Goal: Task Accomplishment & Management: Use online tool/utility

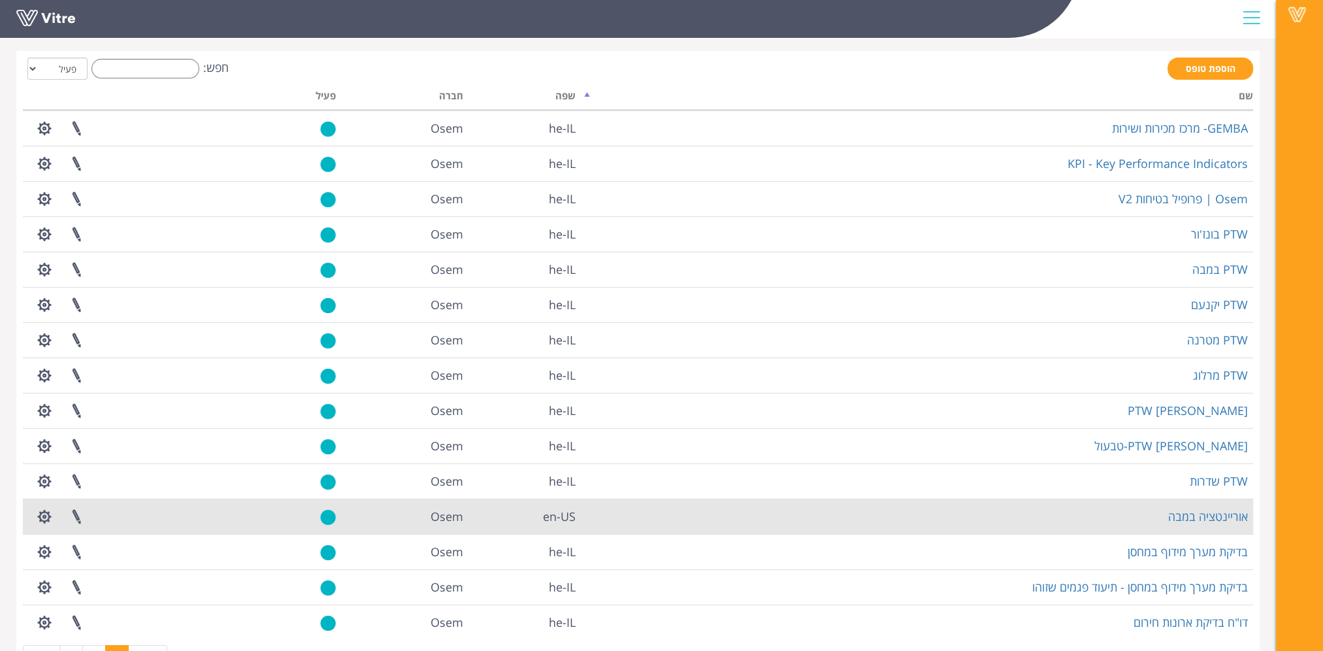
scroll to position [101, 0]
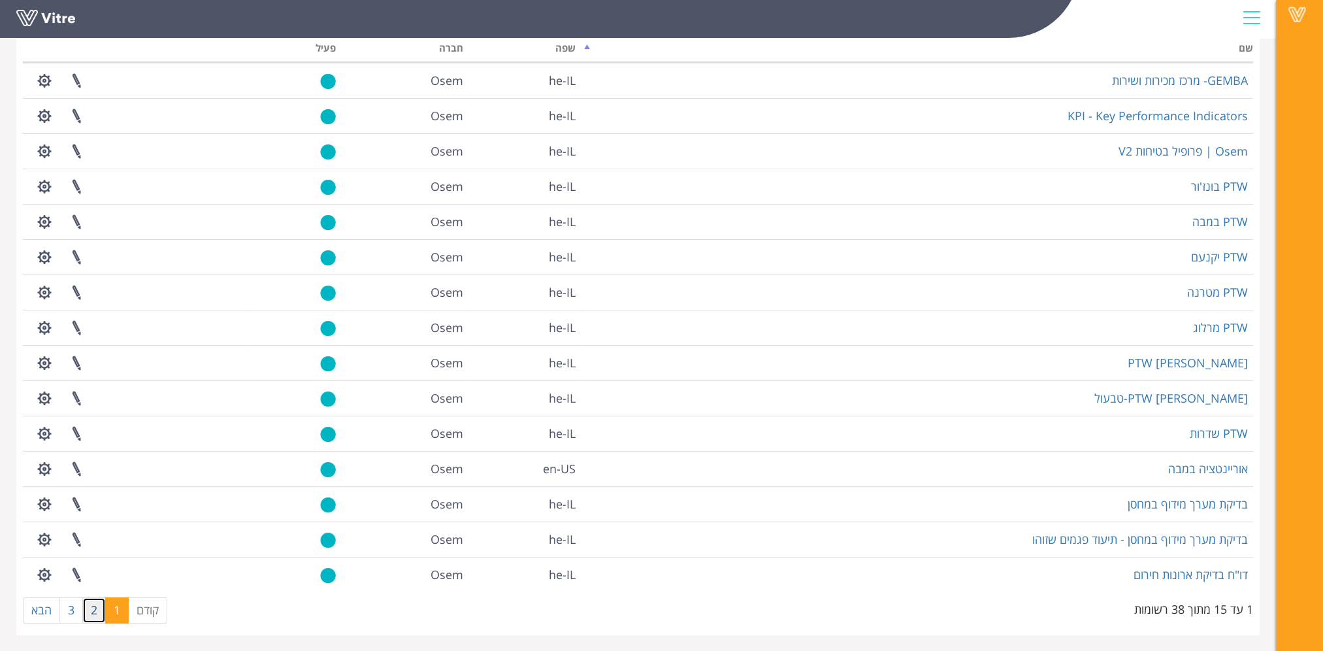
click at [91, 604] on link "2" at bounding box center [94, 610] width 24 height 26
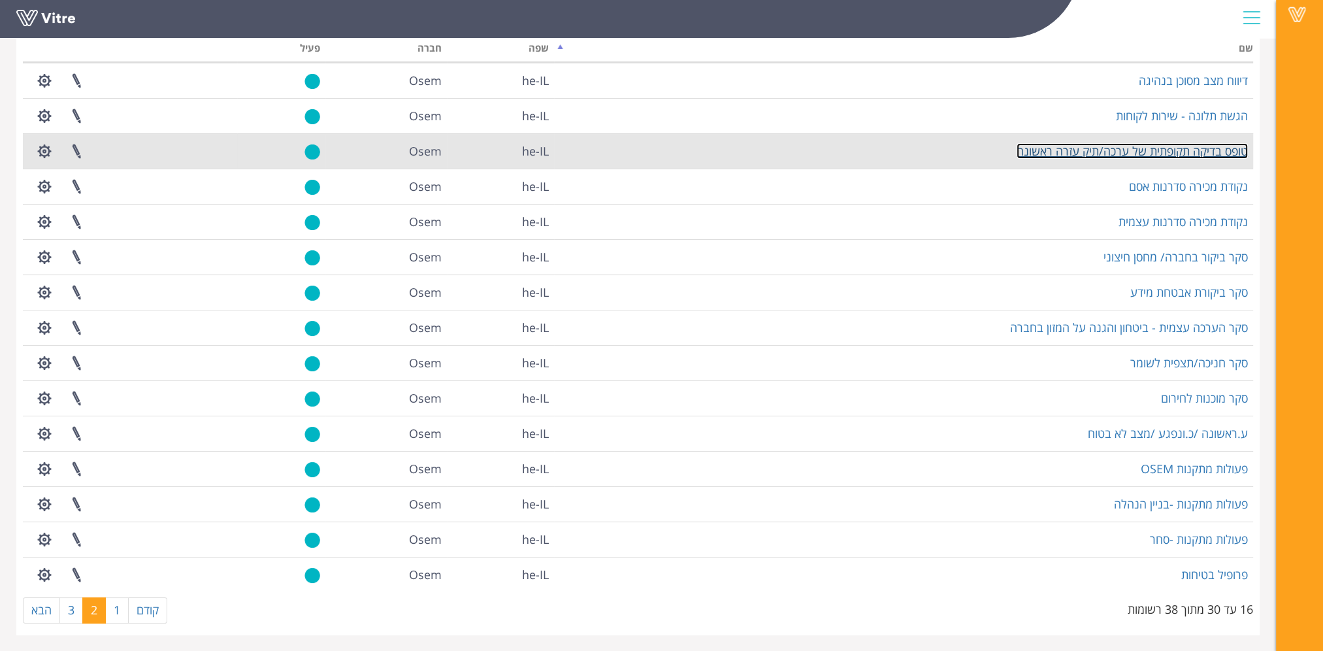
click at [1095, 154] on link "טופס בדיקה תקופתית של ערכה/תיק עזרה ראשונה" at bounding box center [1132, 151] width 231 height 16
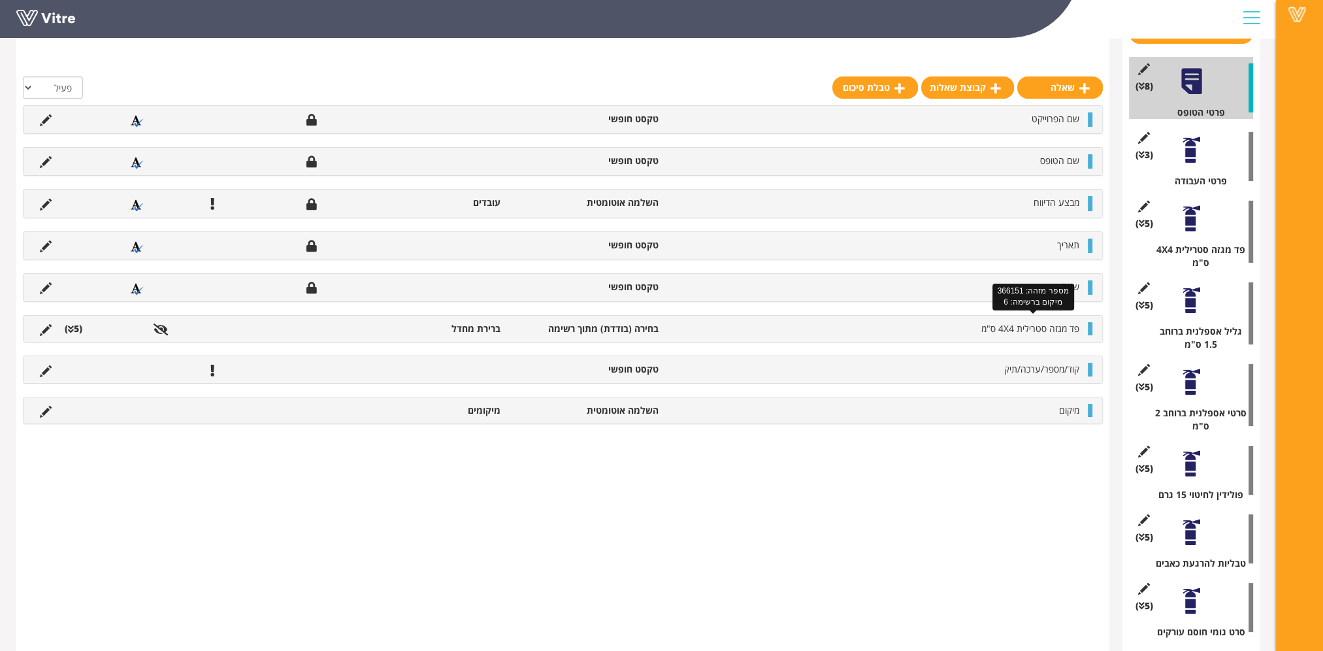
scroll to position [196, 0]
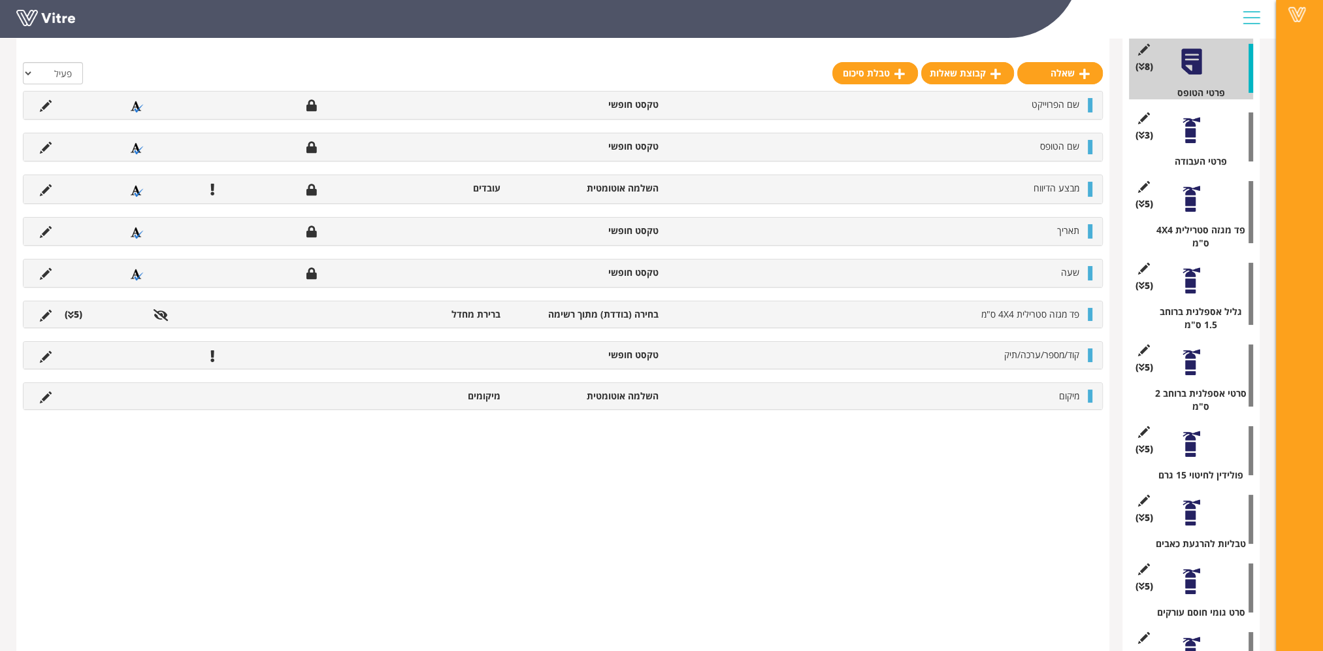
click at [1192, 203] on div at bounding box center [1191, 198] width 29 height 29
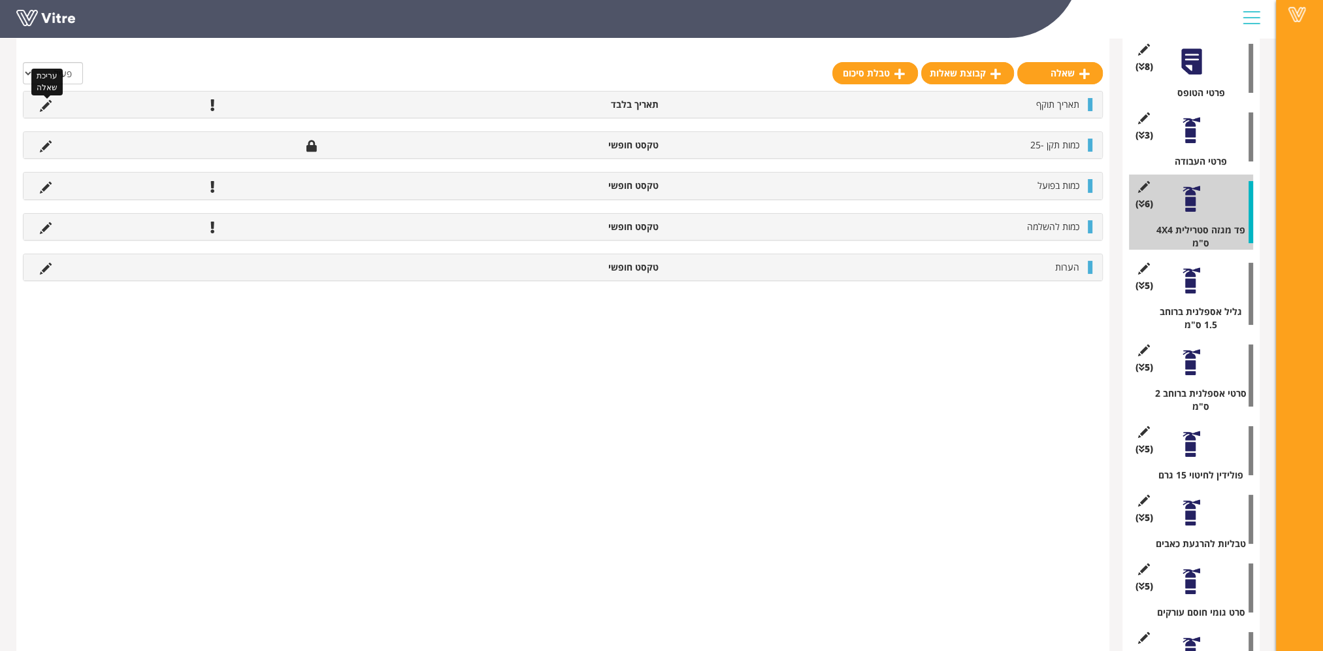
click at [44, 104] on icon at bounding box center [46, 106] width 12 height 12
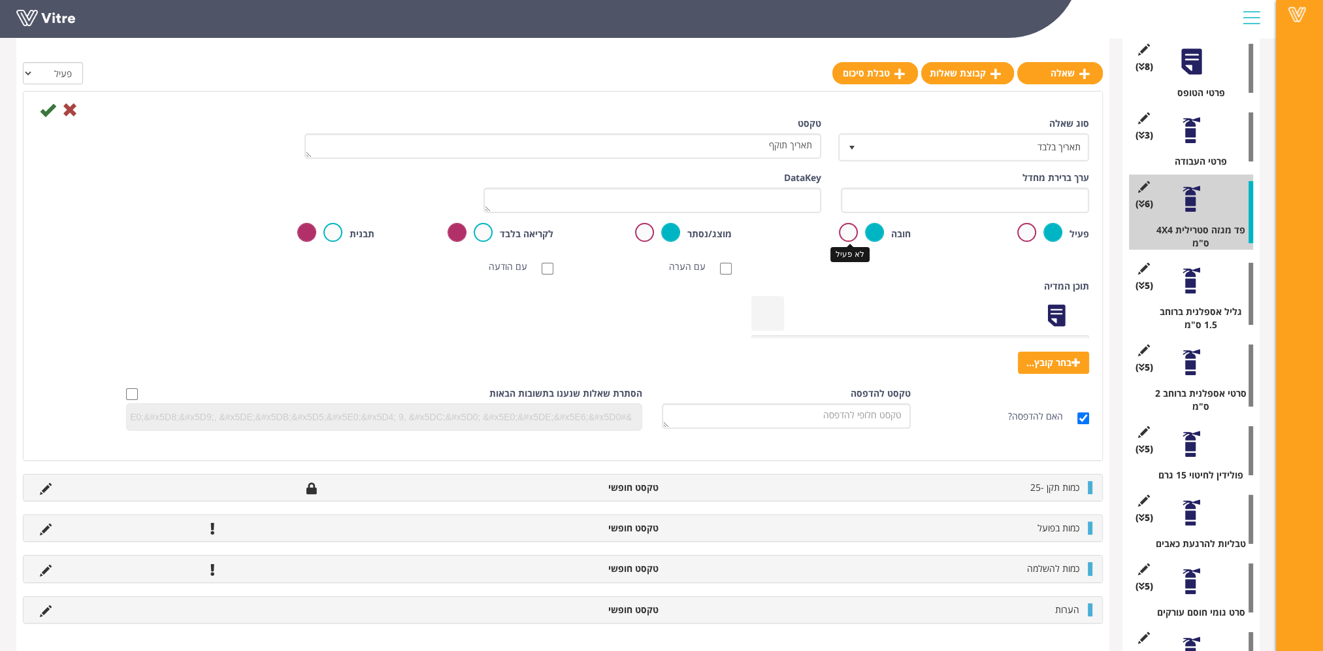
click at [845, 233] on label at bounding box center [848, 232] width 19 height 19
click at [0, 0] on input "radio" at bounding box center [0, 0] width 0 height 0
click at [47, 110] on icon at bounding box center [48, 110] width 16 height 16
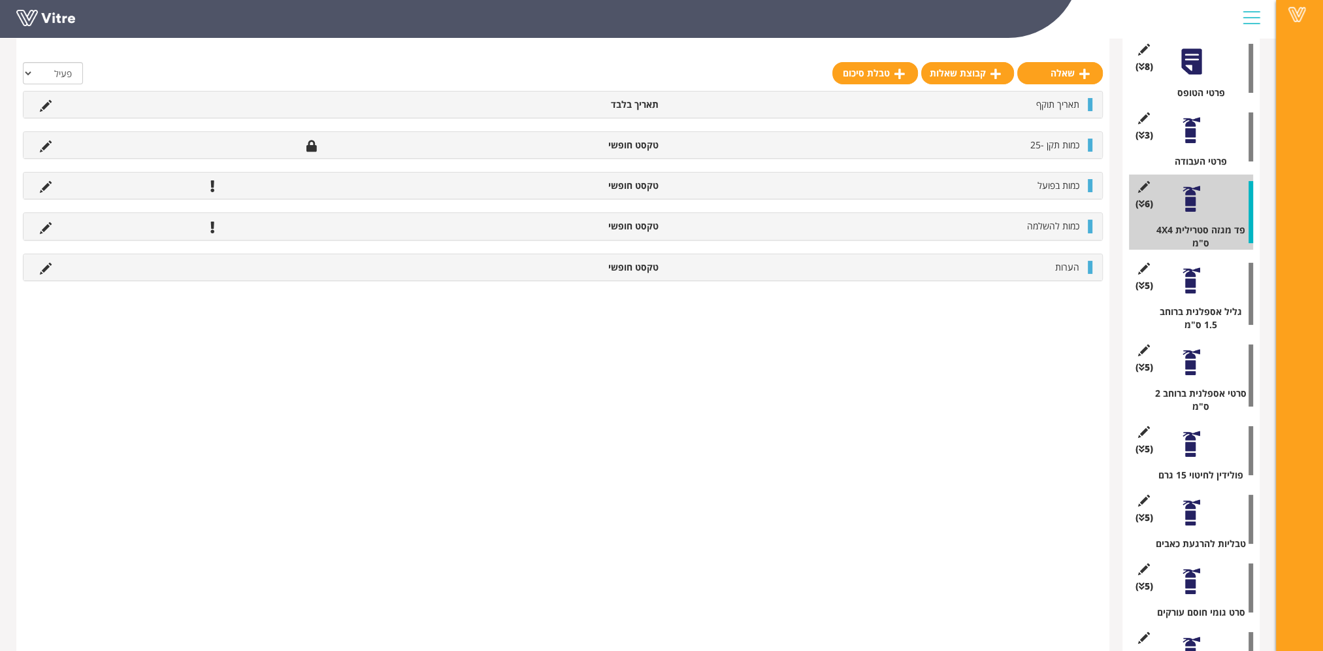
click at [1188, 284] on div at bounding box center [1191, 280] width 29 height 29
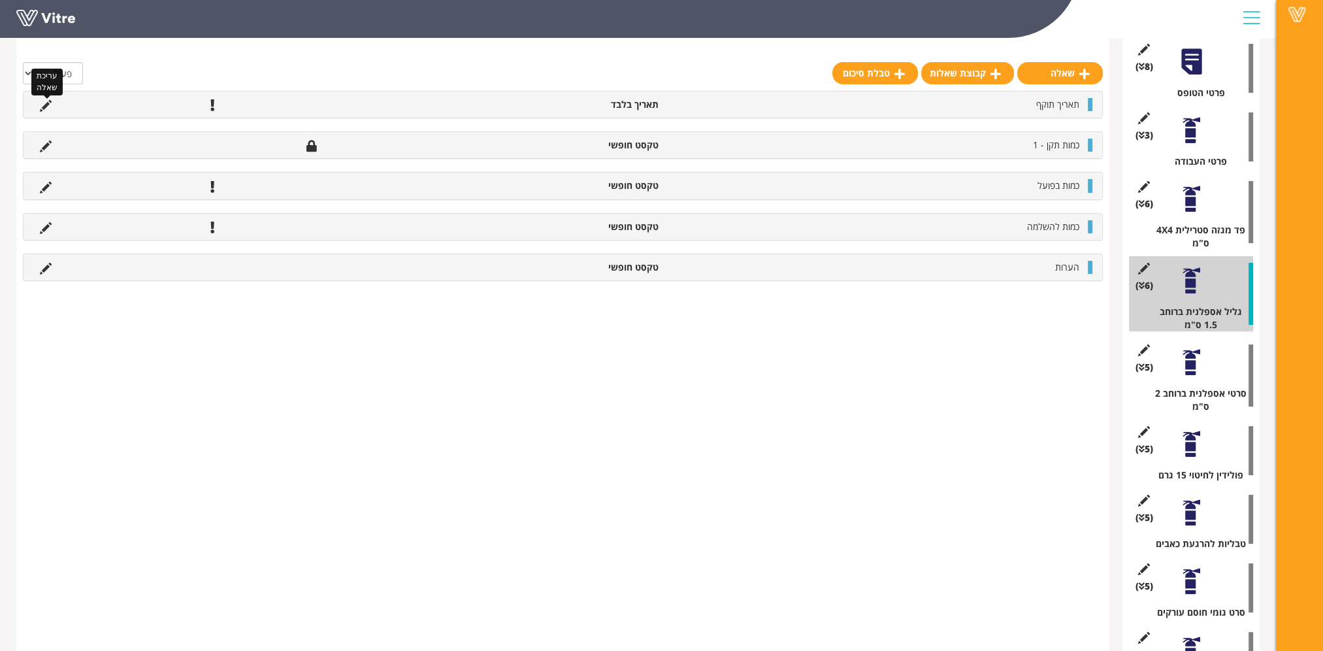
click at [46, 106] on icon at bounding box center [46, 106] width 12 height 12
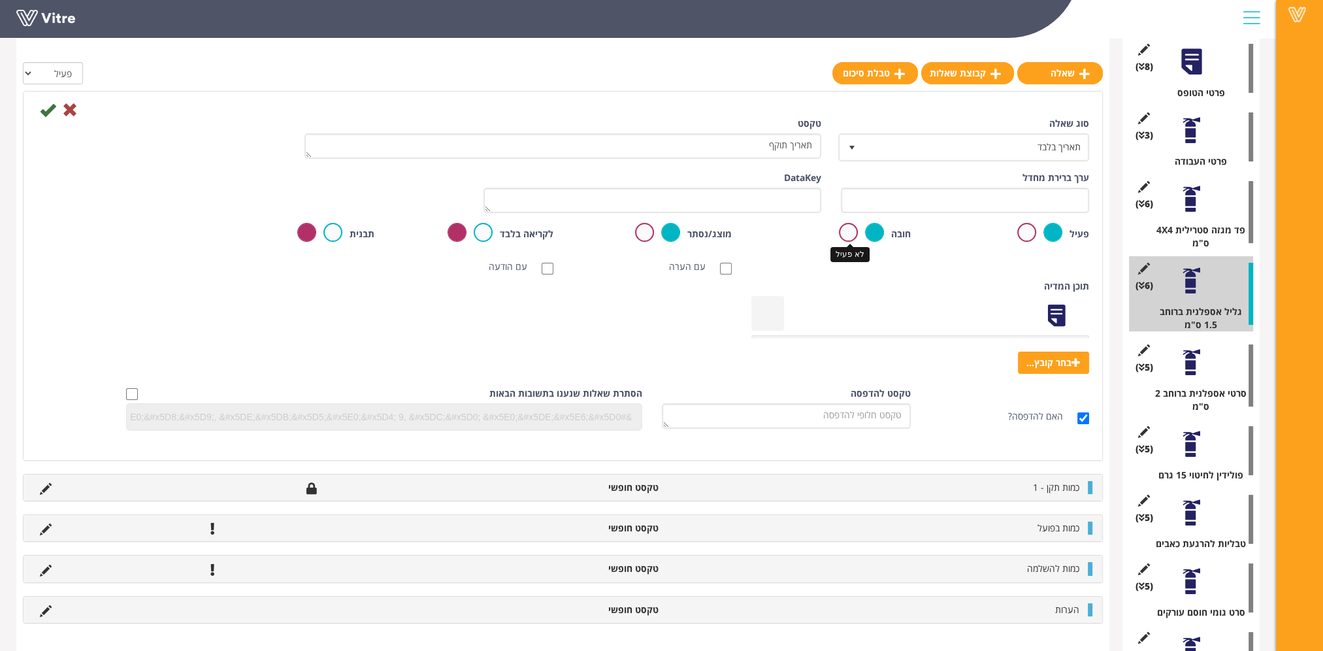
click at [839, 231] on label at bounding box center [848, 232] width 19 height 19
click at [0, 0] on input "radio" at bounding box center [0, 0] width 0 height 0
click at [46, 111] on icon at bounding box center [48, 110] width 16 height 16
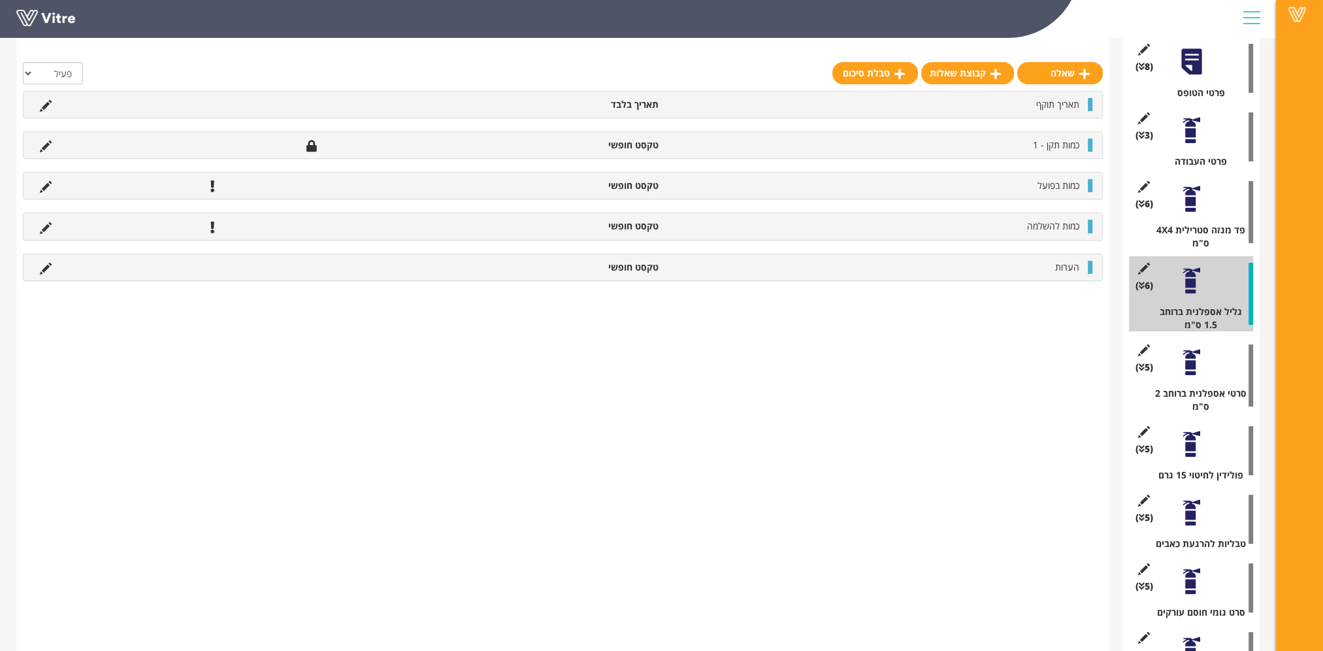
click at [1197, 363] on div at bounding box center [1191, 362] width 29 height 29
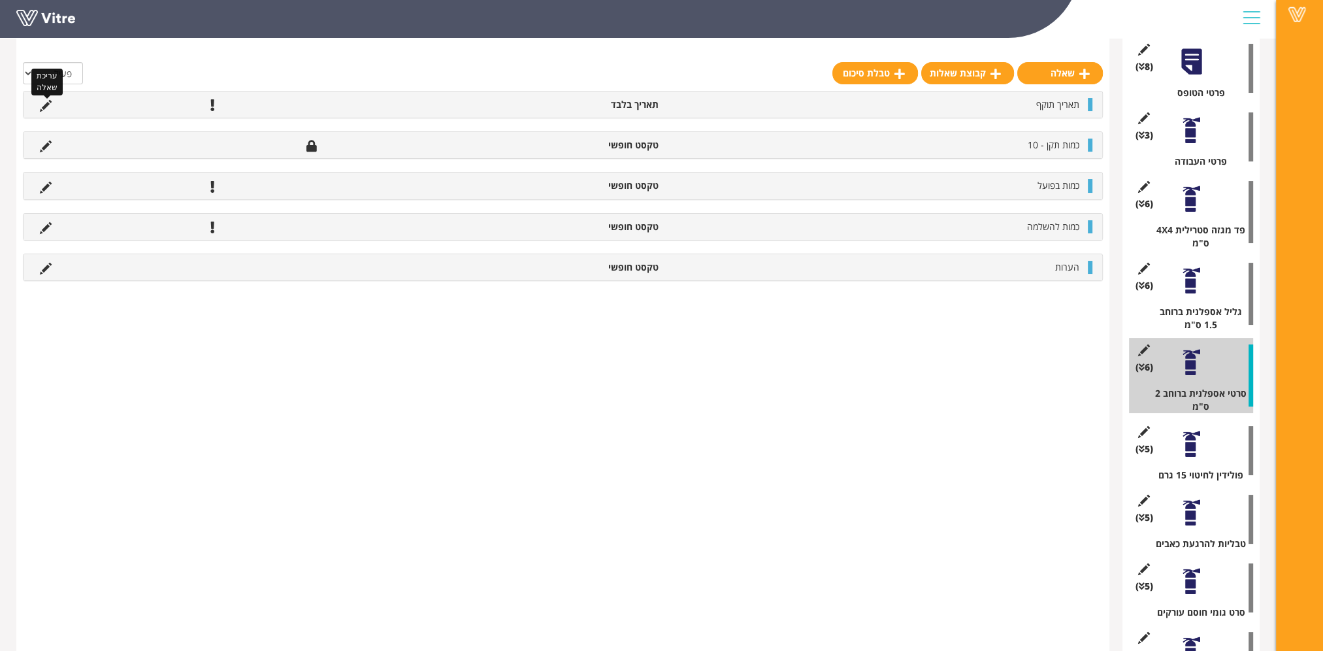
click at [44, 102] on icon at bounding box center [46, 106] width 12 height 12
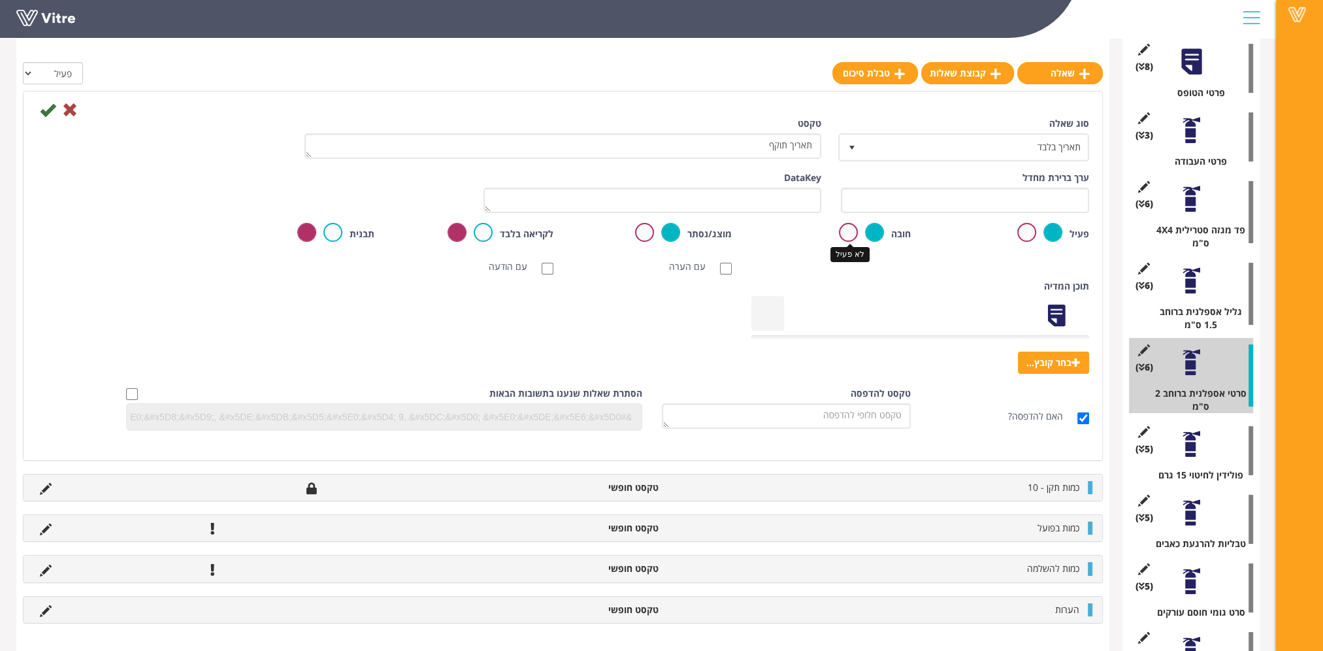
click at [849, 231] on label at bounding box center [848, 232] width 19 height 19
click at [0, 0] on input "radio" at bounding box center [0, 0] width 0 height 0
click at [48, 109] on icon at bounding box center [48, 110] width 16 height 16
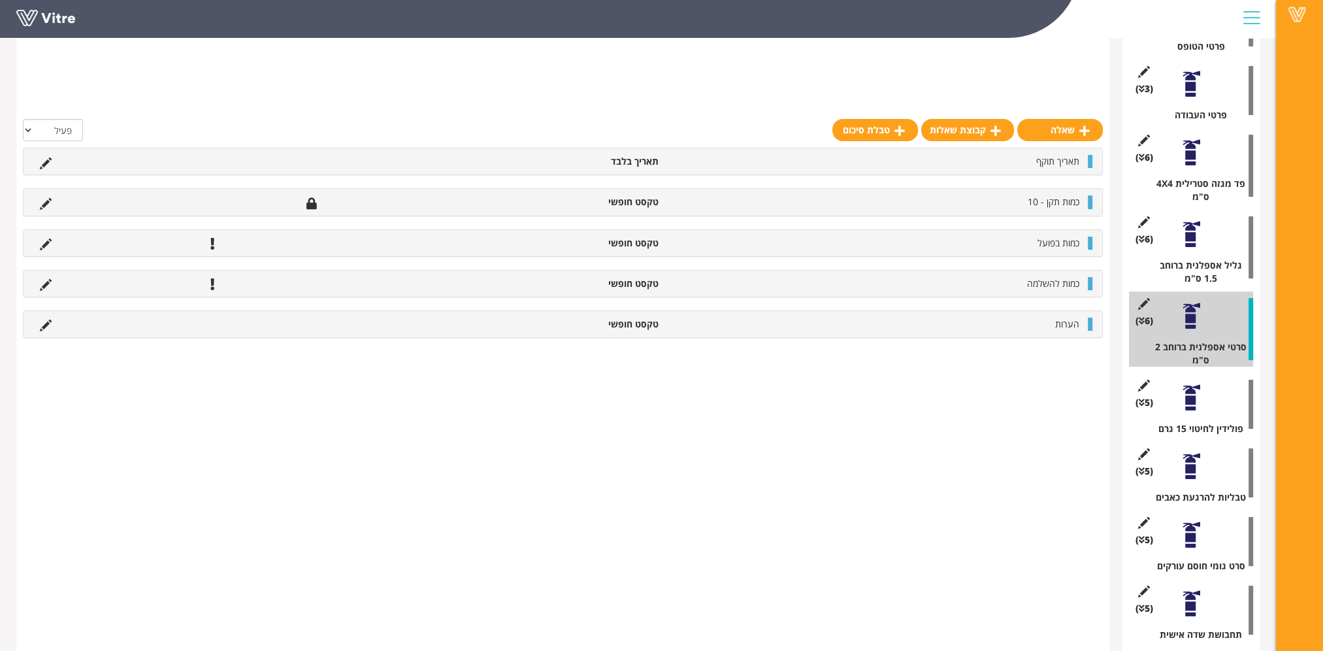
scroll to position [327, 0]
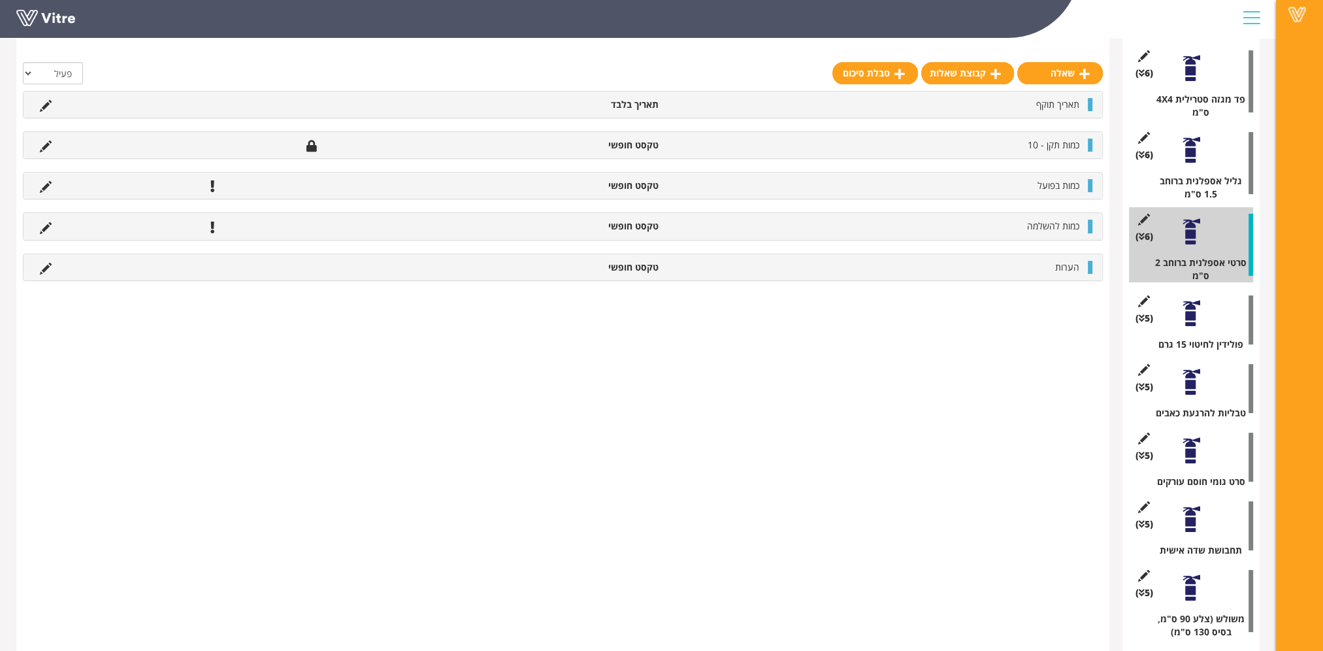
click at [1193, 455] on div at bounding box center [1191, 450] width 29 height 29
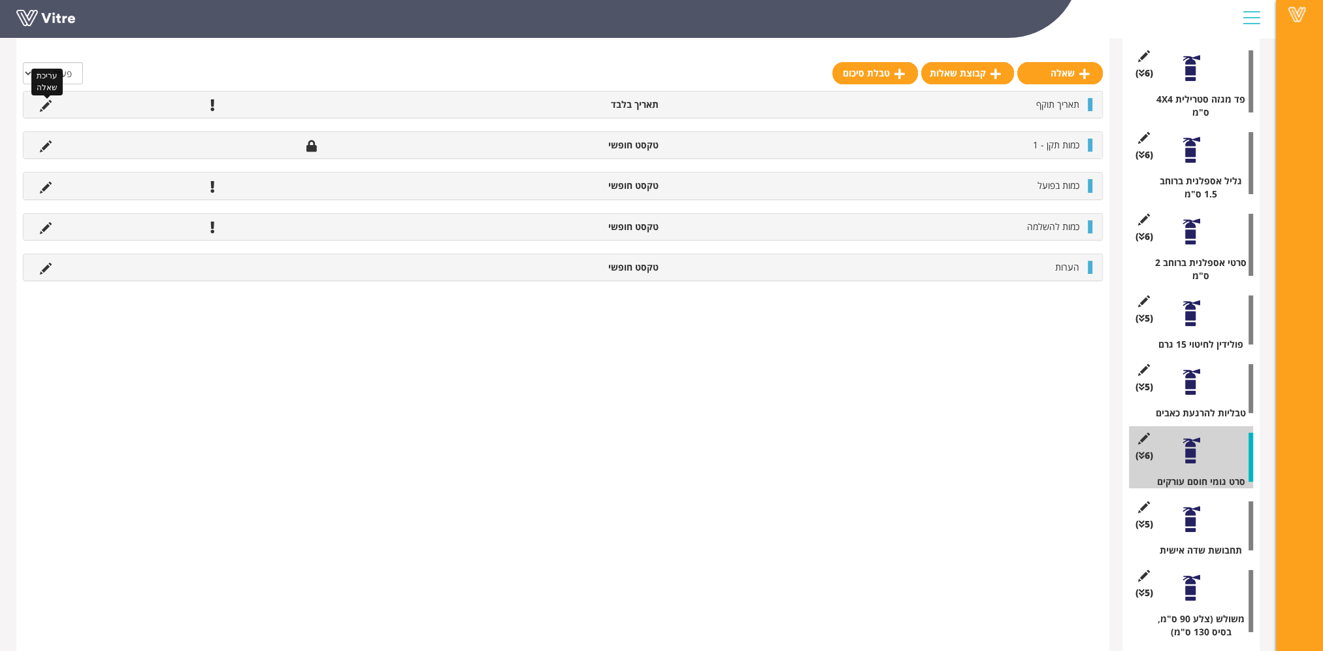
click at [45, 104] on icon at bounding box center [46, 106] width 12 height 12
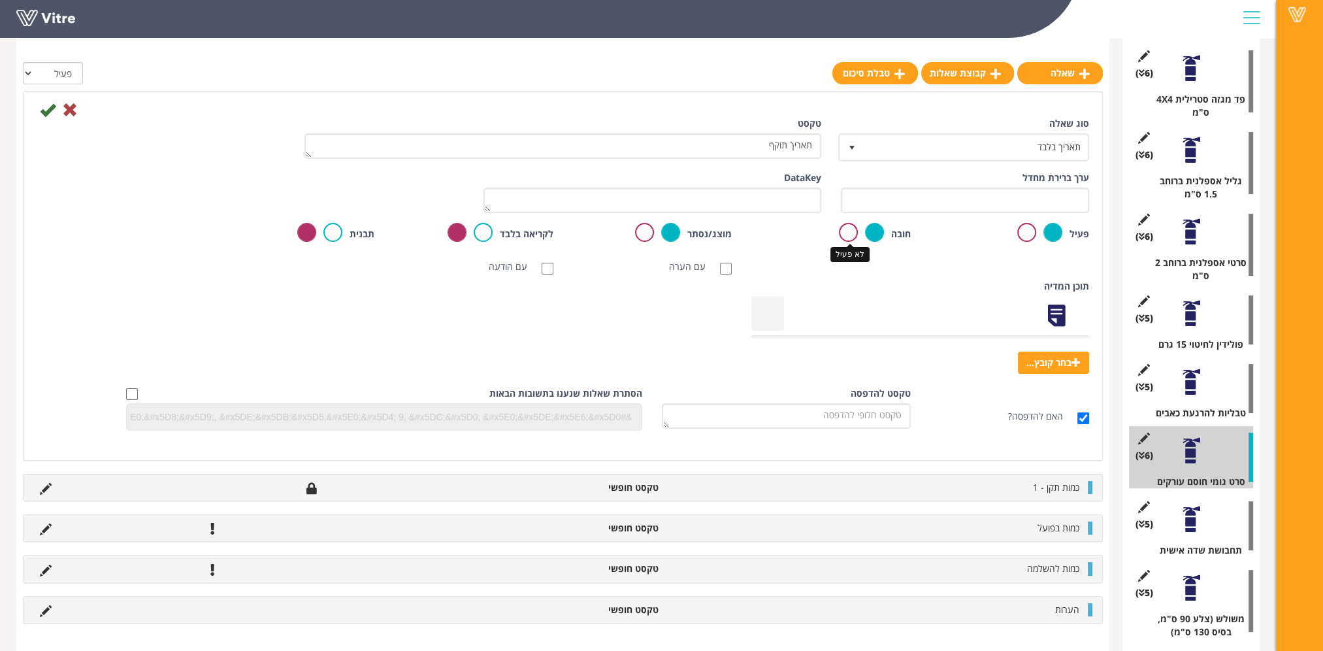
click at [852, 233] on label at bounding box center [848, 232] width 19 height 19
click at [0, 0] on input "radio" at bounding box center [0, 0] width 0 height 0
click at [48, 108] on icon at bounding box center [48, 110] width 16 height 16
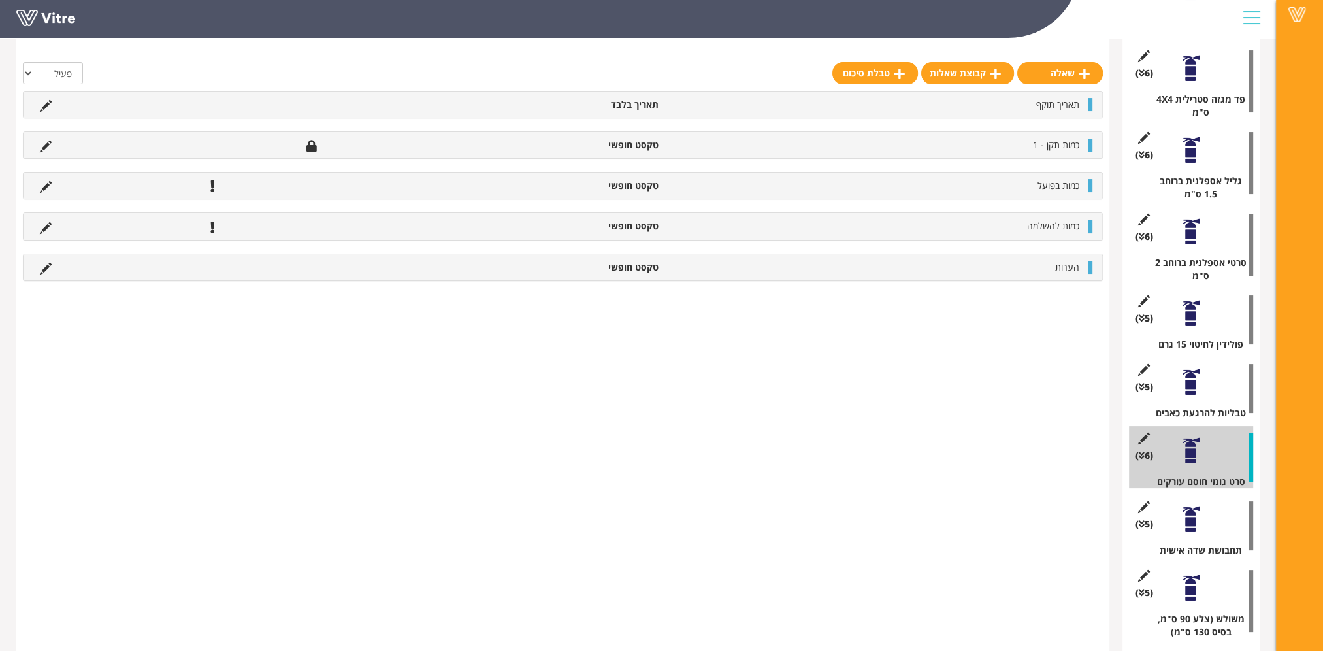
click at [1188, 524] on div at bounding box center [1191, 519] width 29 height 29
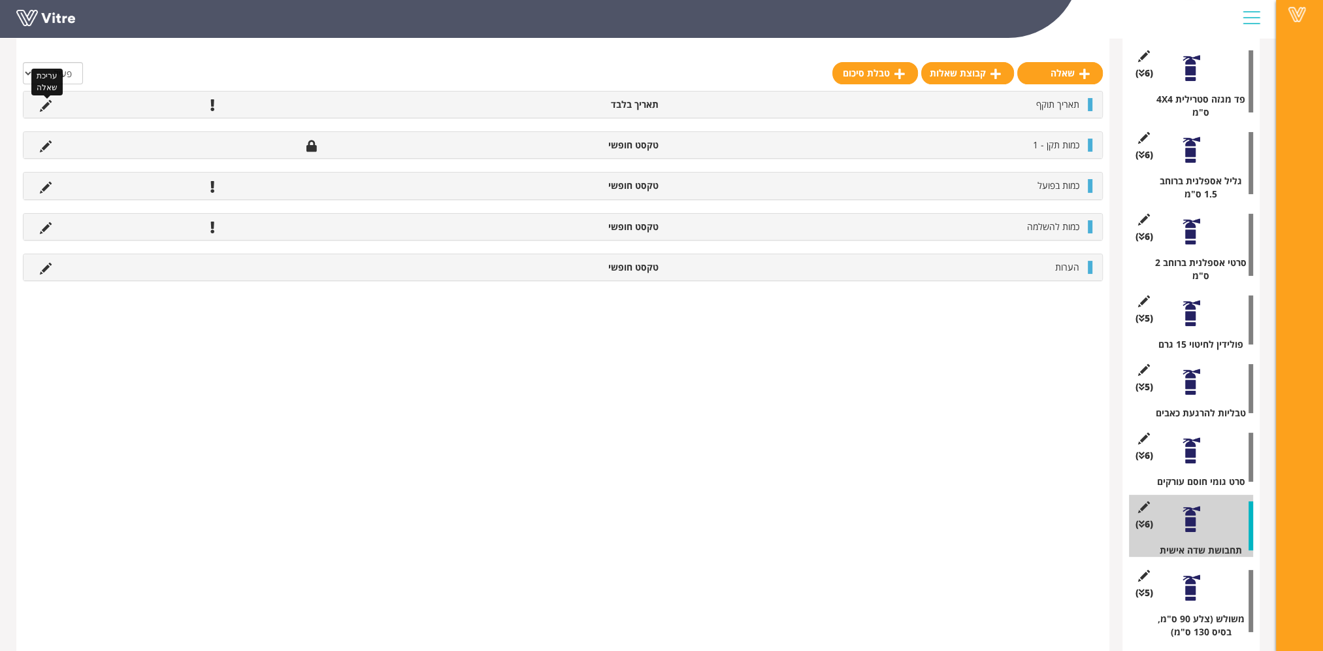
click at [44, 105] on icon at bounding box center [46, 106] width 12 height 12
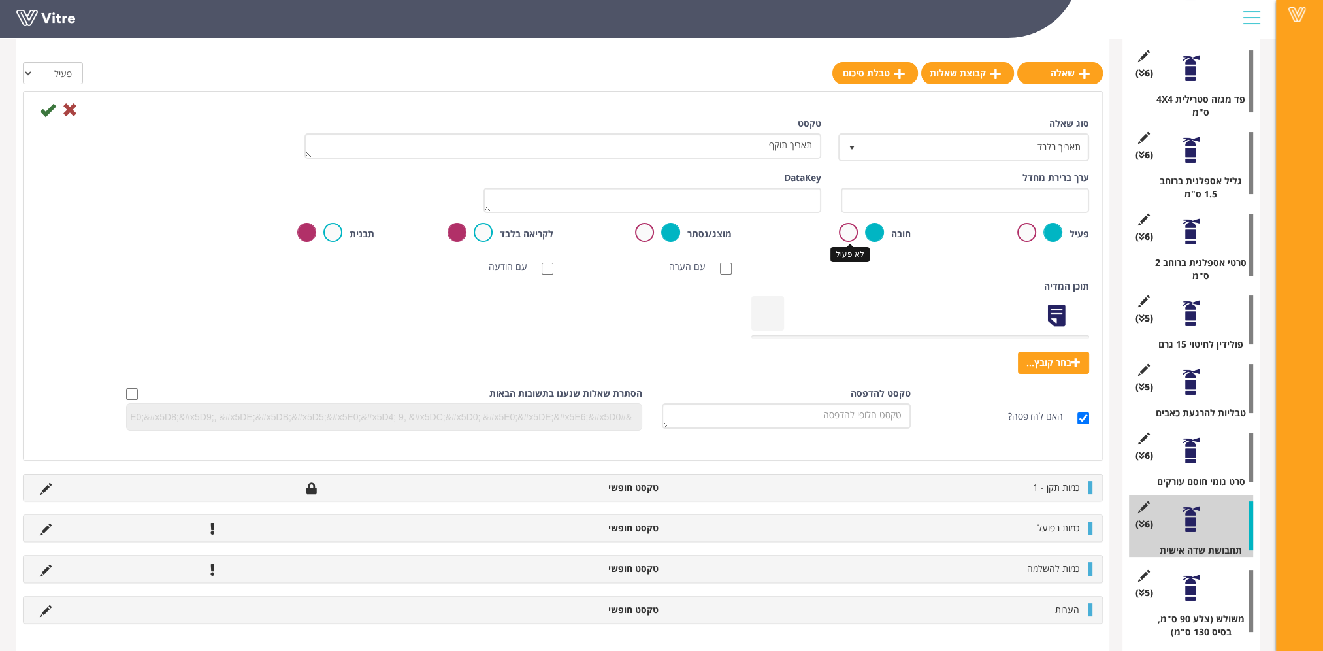
drag, startPoint x: 849, startPoint y: 236, endPoint x: 829, endPoint y: 239, distance: 20.5
click at [848, 236] on label at bounding box center [848, 232] width 19 height 19
click at [0, 0] on input "radio" at bounding box center [0, 0] width 0 height 0
click at [48, 112] on icon at bounding box center [48, 110] width 16 height 16
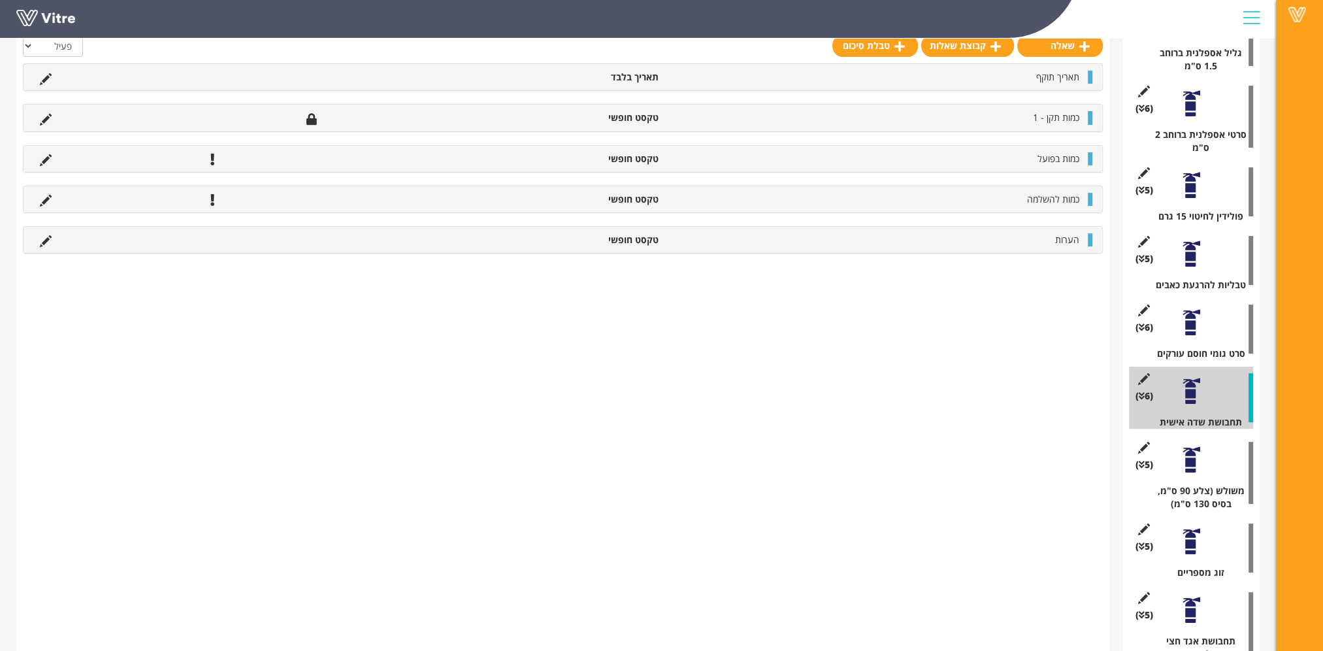
scroll to position [457, 0]
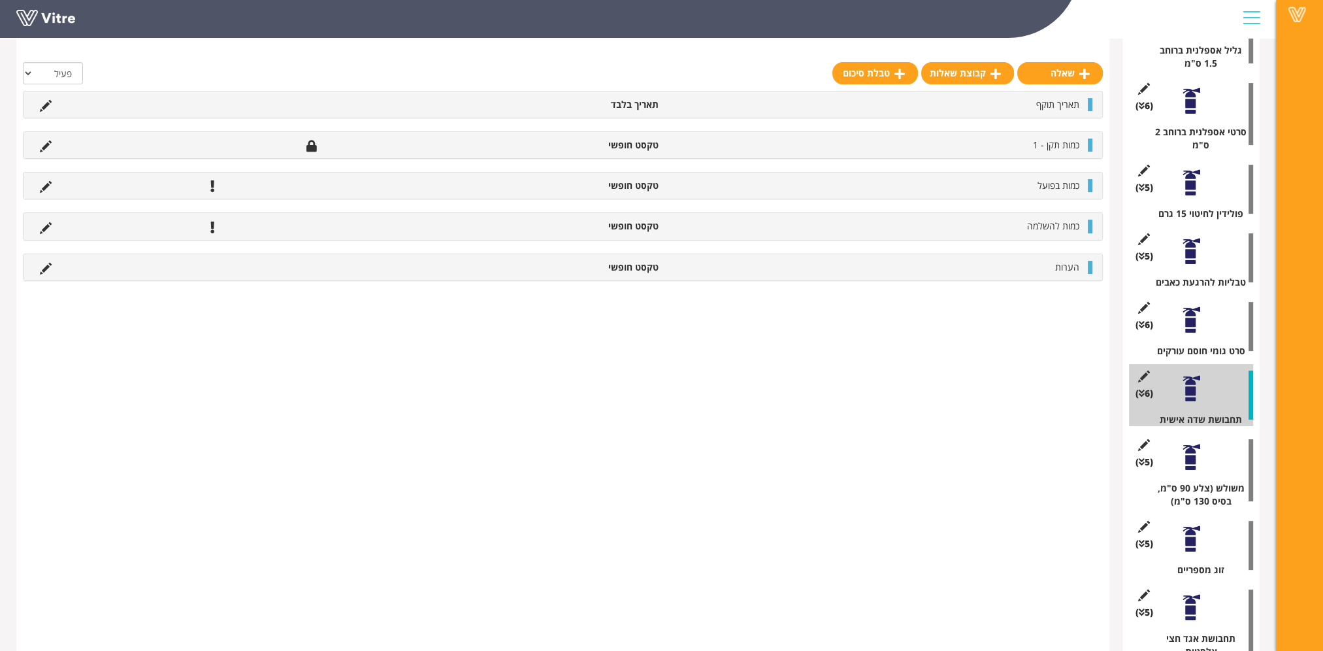
click at [1192, 463] on div at bounding box center [1191, 456] width 29 height 29
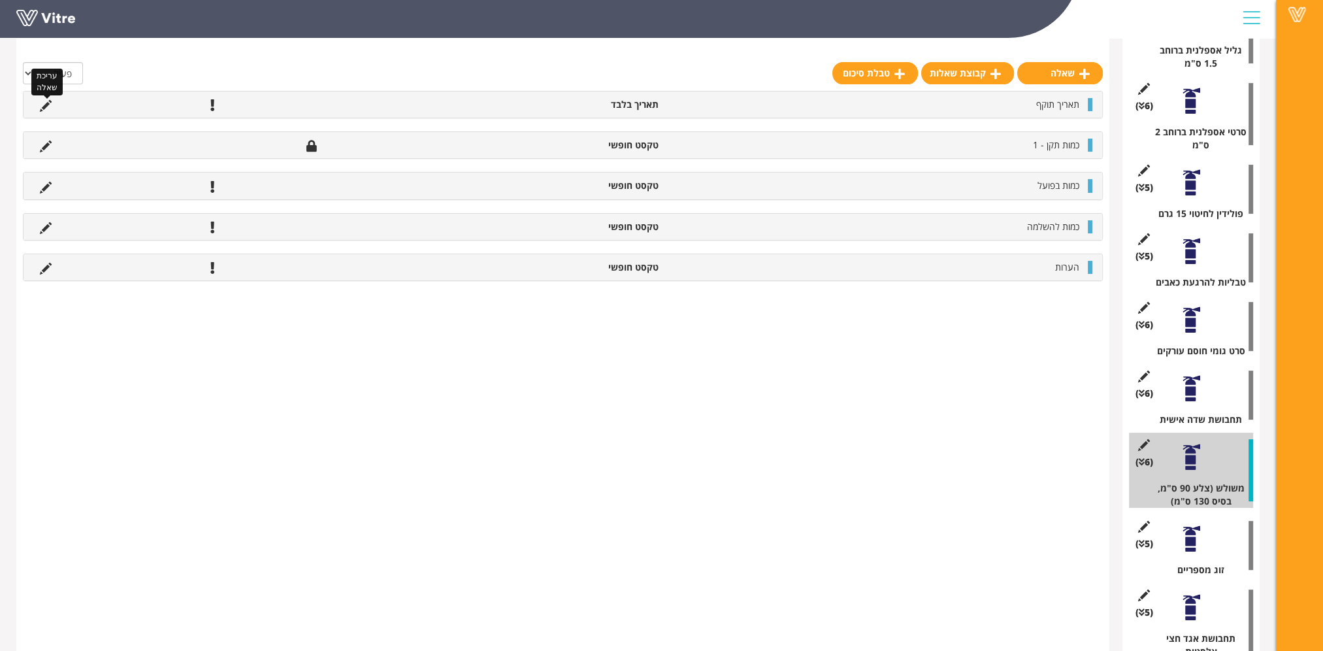
click at [47, 108] on icon at bounding box center [46, 106] width 12 height 12
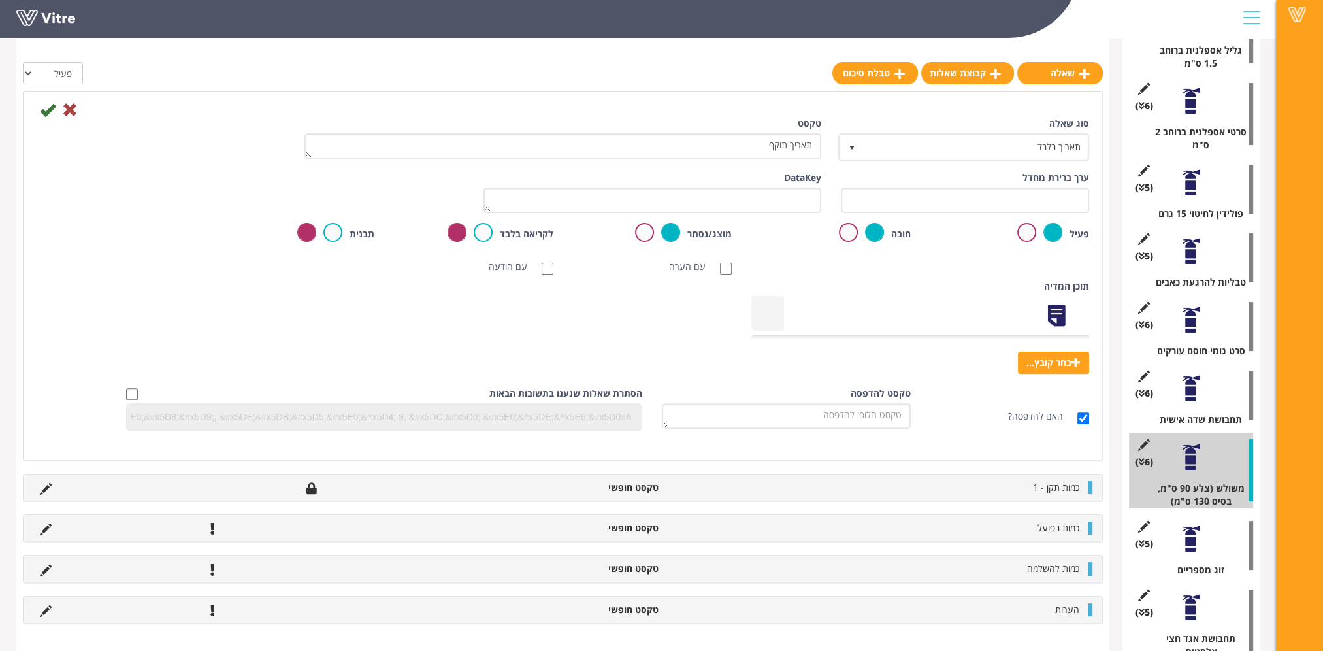
click at [848, 237] on label at bounding box center [848, 232] width 19 height 19
click at [0, 0] on input "radio" at bounding box center [0, 0] width 0 height 0
click at [50, 109] on icon at bounding box center [48, 110] width 16 height 16
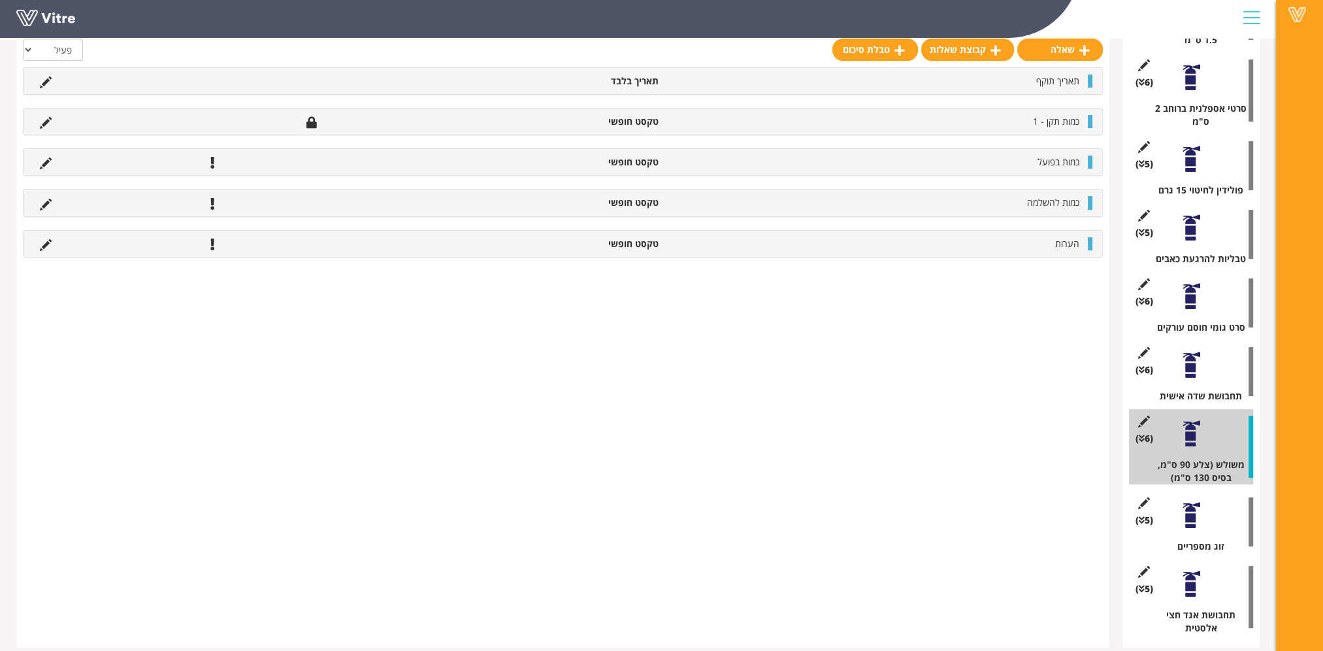
scroll to position [494, 0]
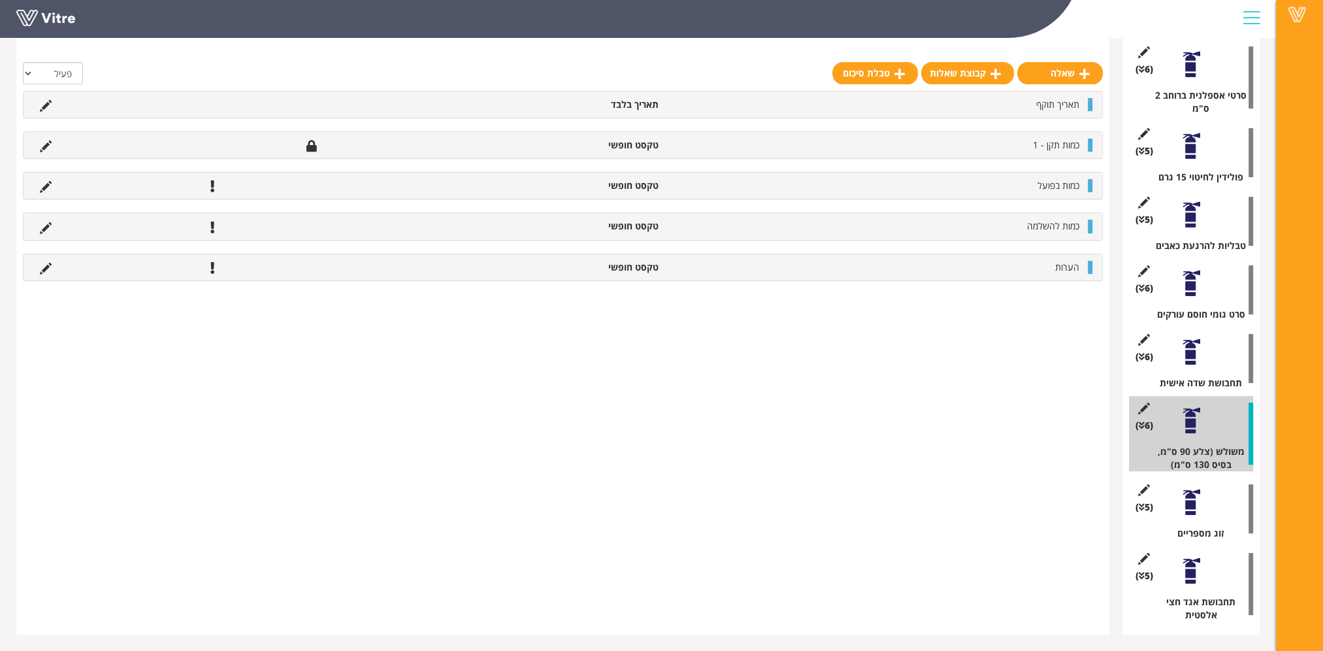
click at [1193, 507] on div at bounding box center [1191, 502] width 29 height 29
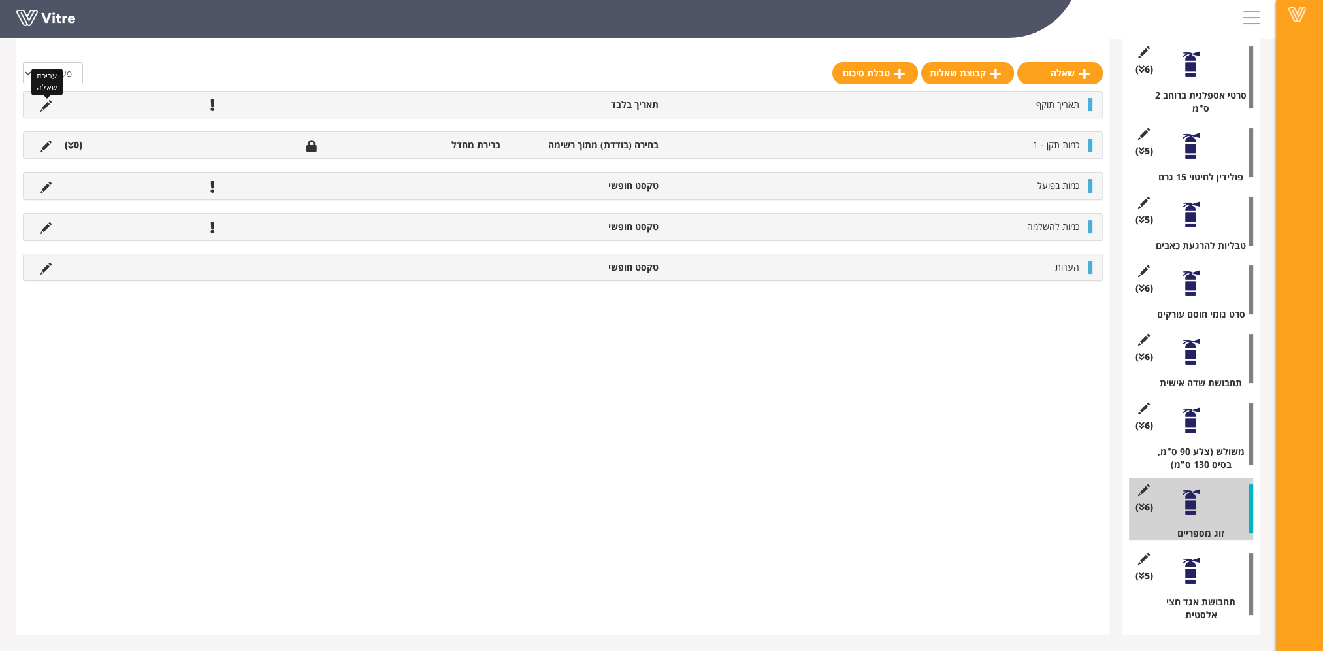
click at [42, 102] on icon at bounding box center [46, 106] width 12 height 12
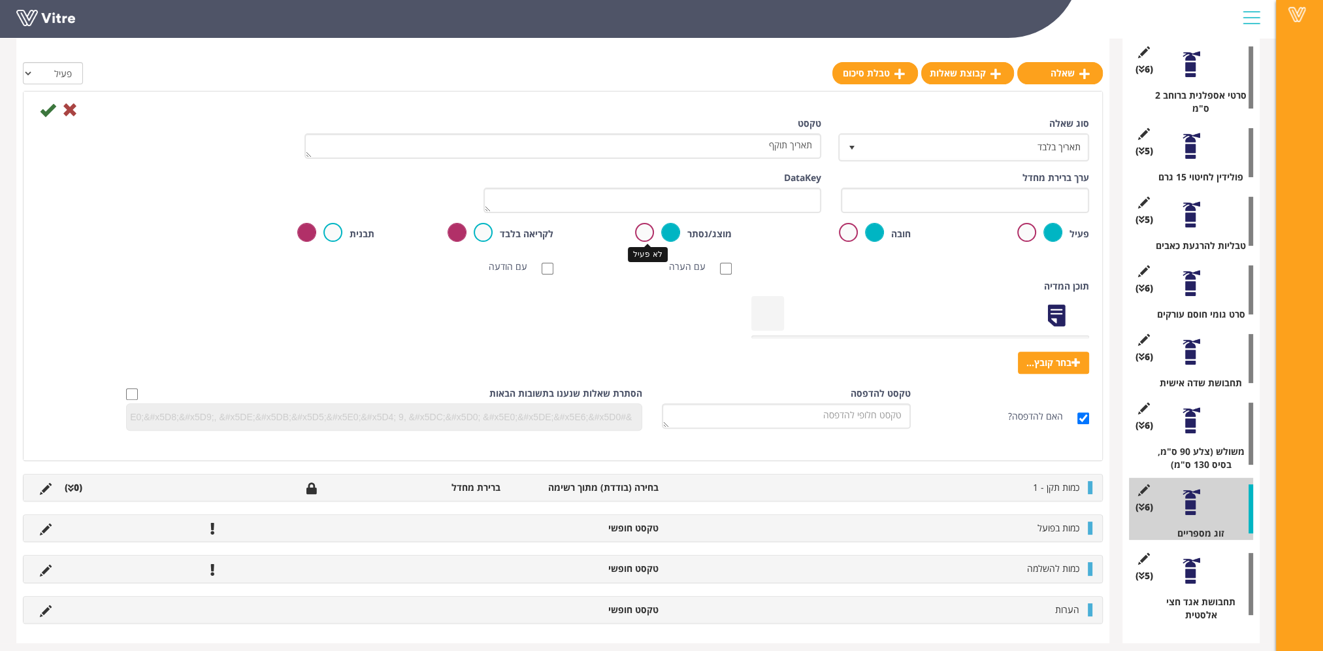
click at [646, 238] on label at bounding box center [644, 232] width 19 height 19
click at [0, 0] on input "radio" at bounding box center [0, 0] width 0 height 0
click at [673, 233] on label at bounding box center [670, 232] width 19 height 19
click at [0, 0] on input "radio" at bounding box center [0, 0] width 0 height 0
click at [847, 235] on label at bounding box center [848, 232] width 19 height 19
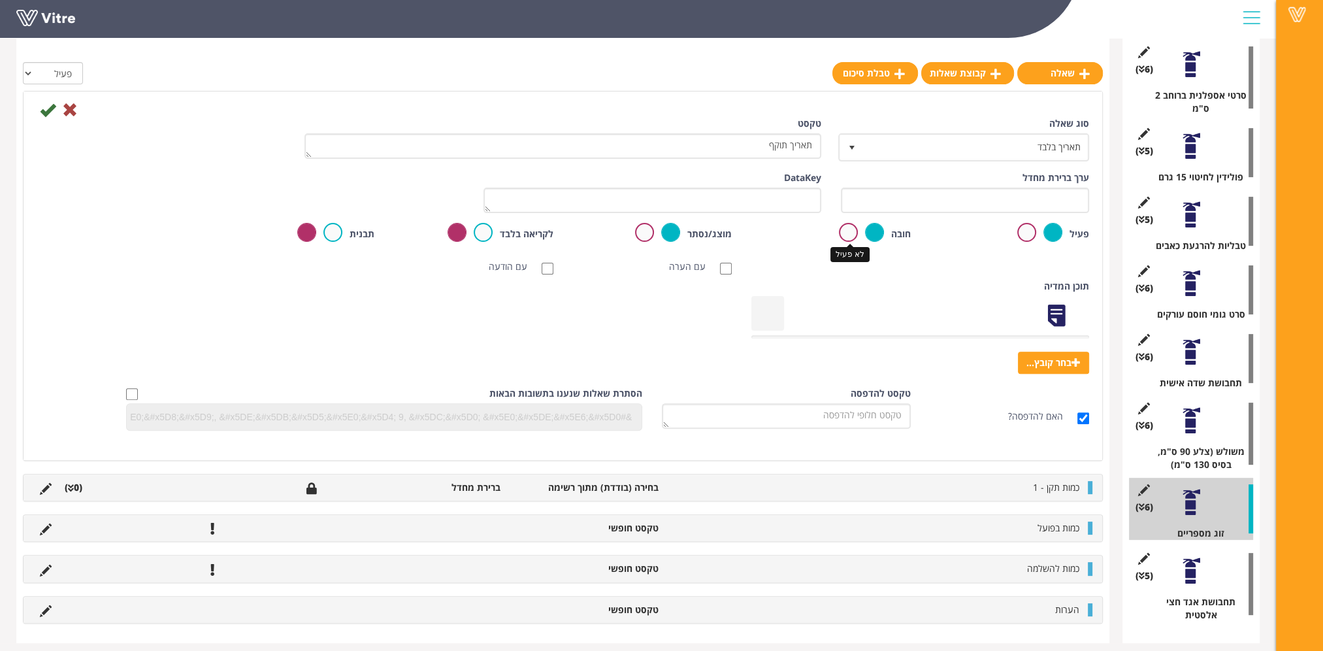
click at [0, 0] on input "radio" at bounding box center [0, 0] width 0 height 0
click at [50, 108] on icon at bounding box center [48, 110] width 16 height 16
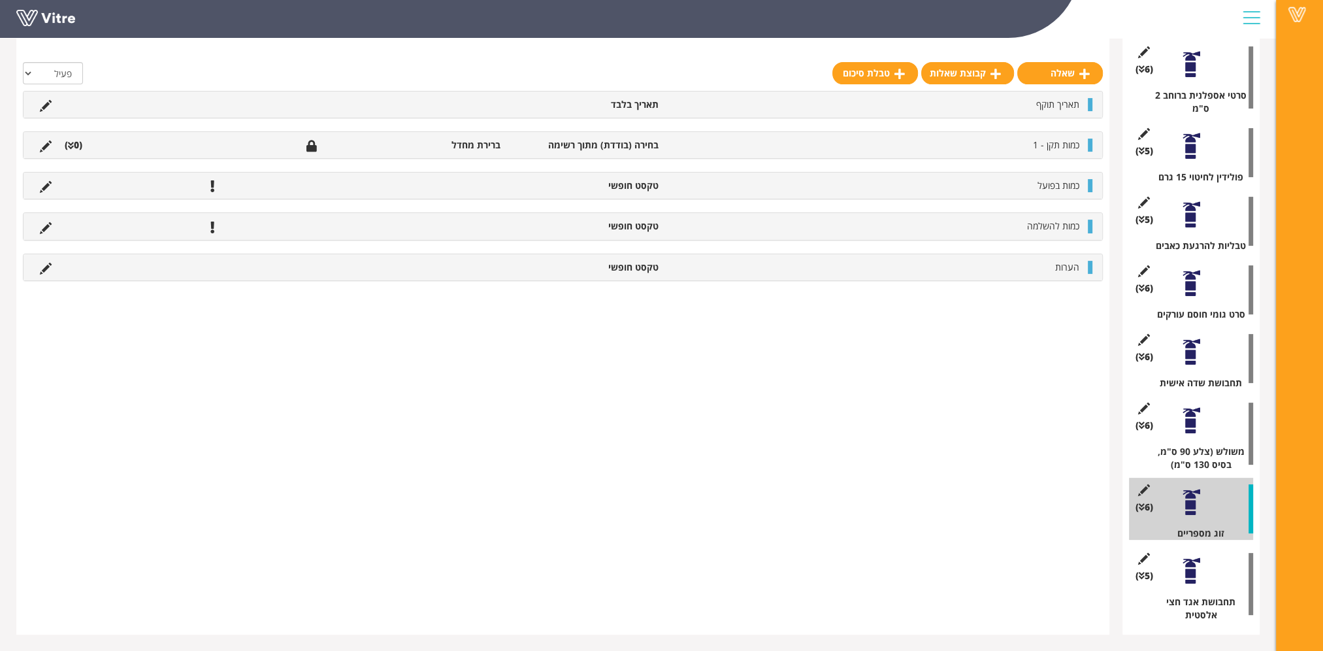
click at [1190, 573] on div at bounding box center [1191, 570] width 29 height 29
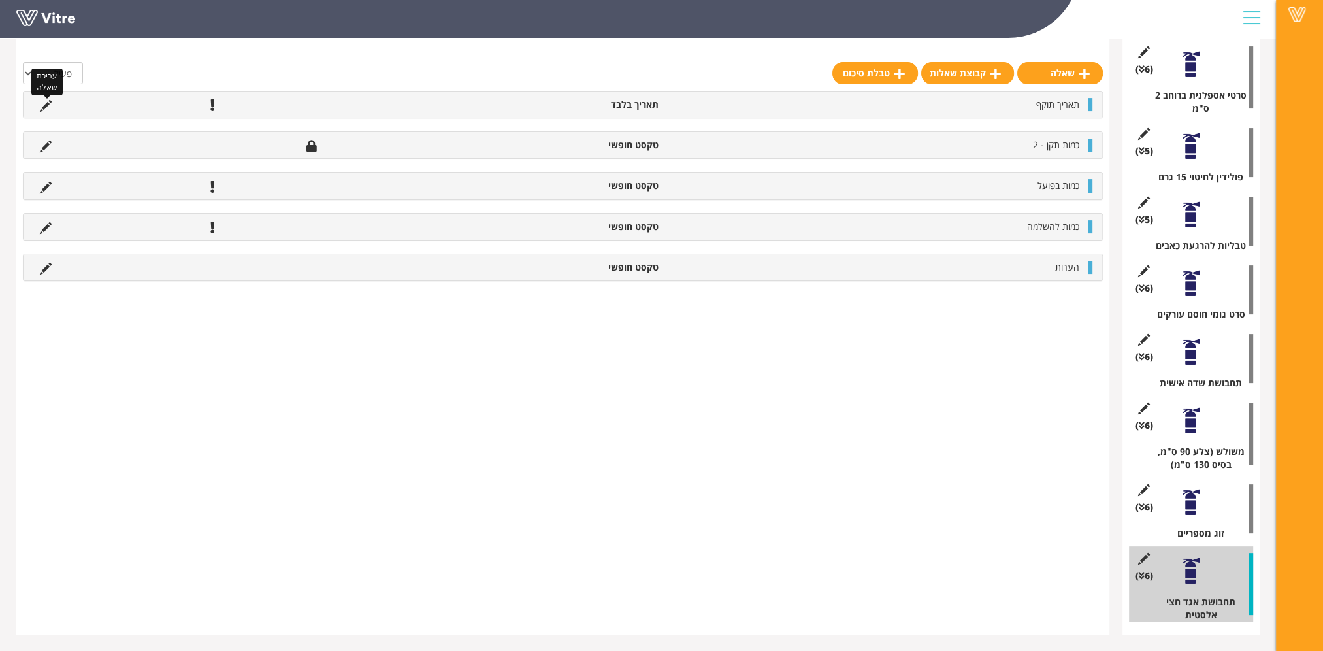
click at [45, 103] on icon at bounding box center [46, 106] width 12 height 12
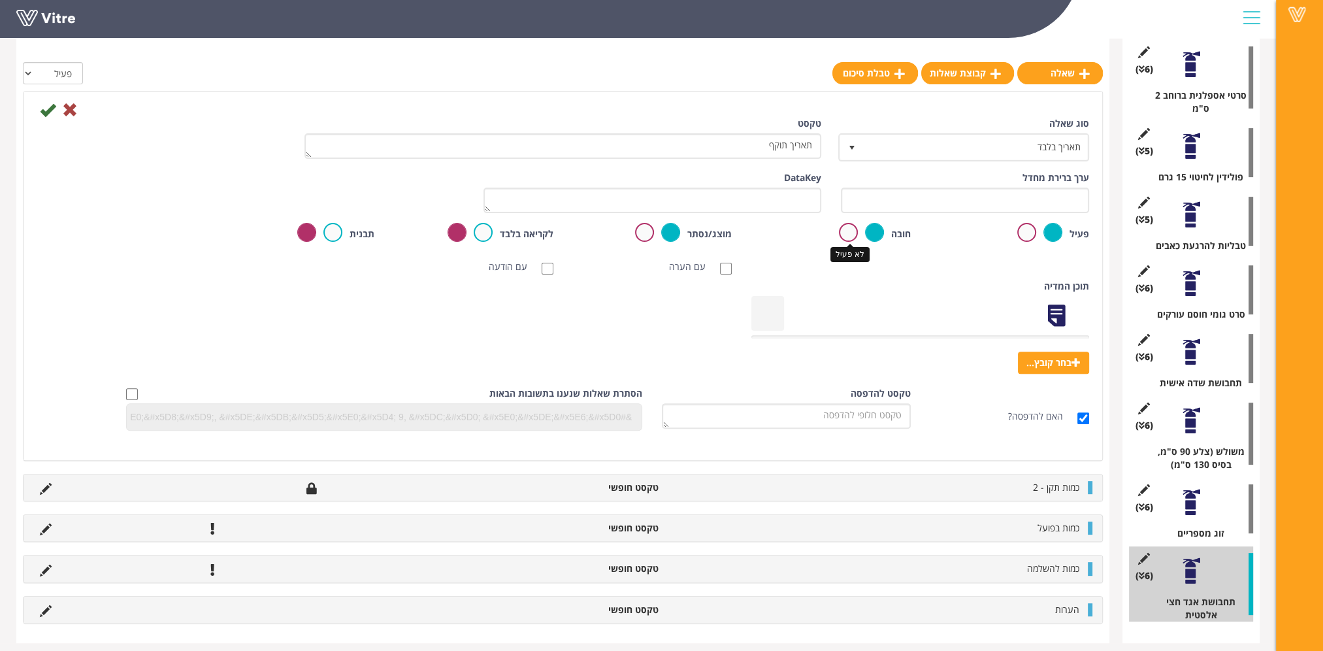
click at [848, 233] on label at bounding box center [848, 232] width 19 height 19
click at [0, 0] on input "radio" at bounding box center [0, 0] width 0 height 0
click at [44, 110] on icon at bounding box center [48, 110] width 16 height 16
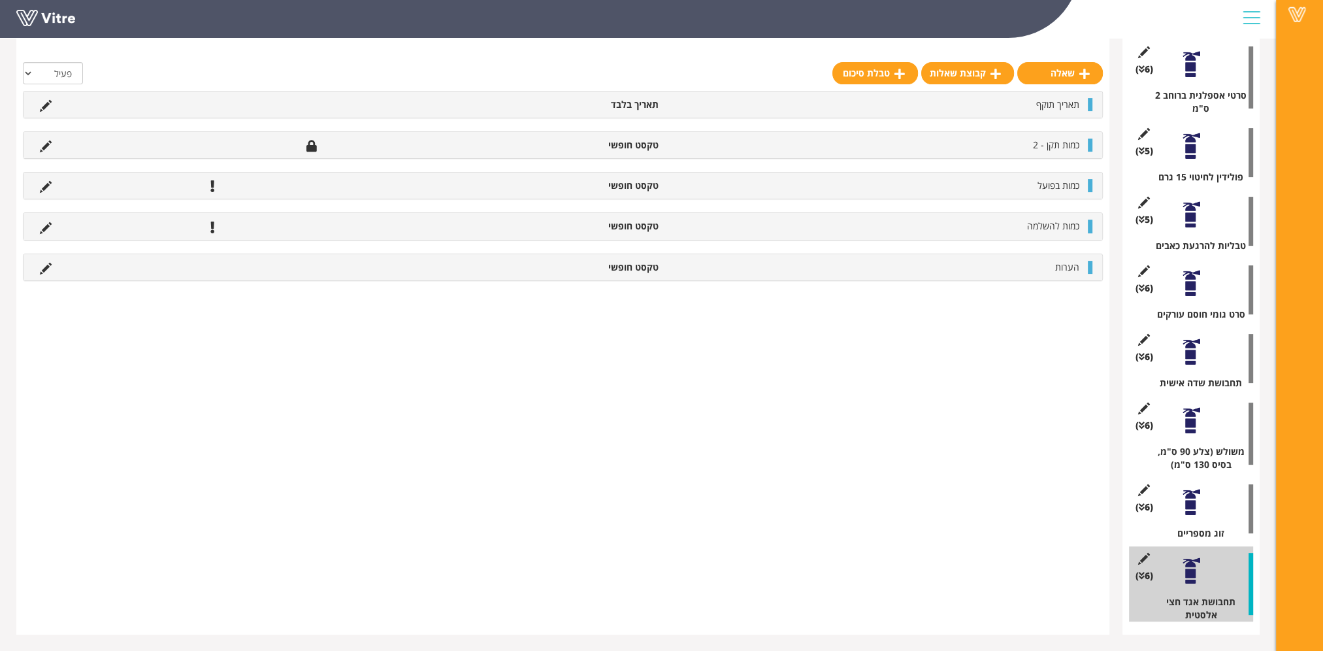
click at [1190, 222] on div at bounding box center [1191, 214] width 29 height 29
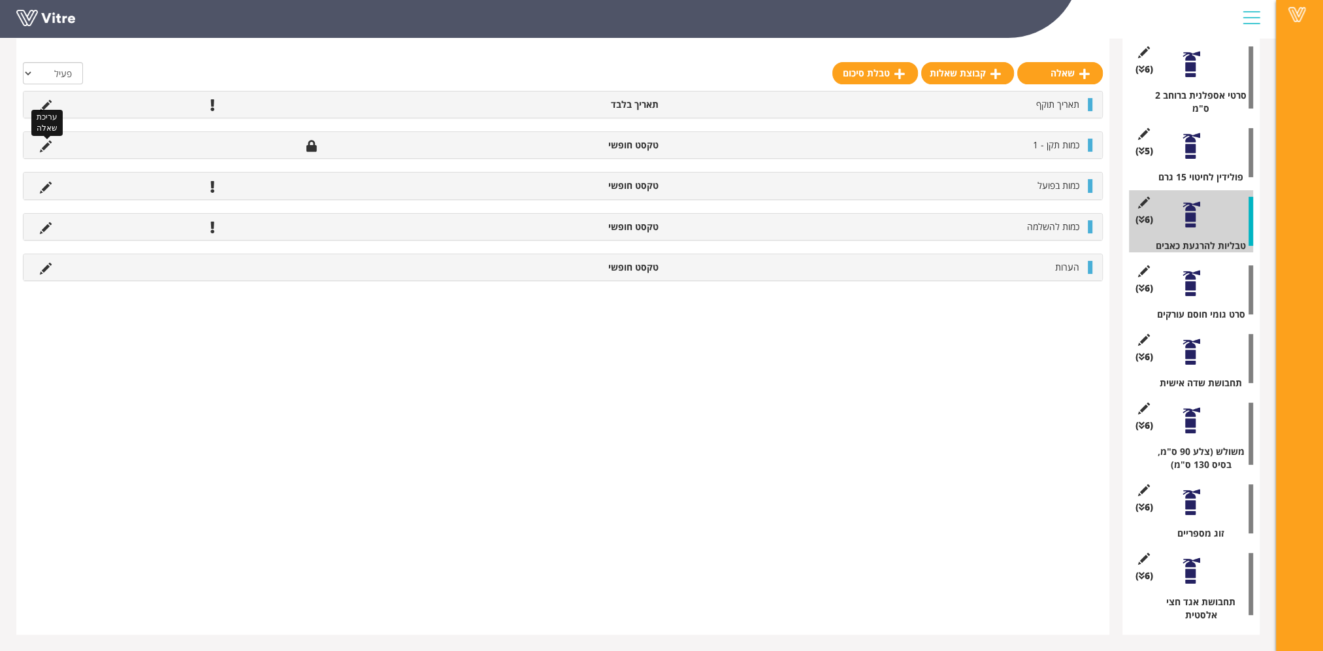
click at [42, 144] on icon at bounding box center [46, 147] width 12 height 12
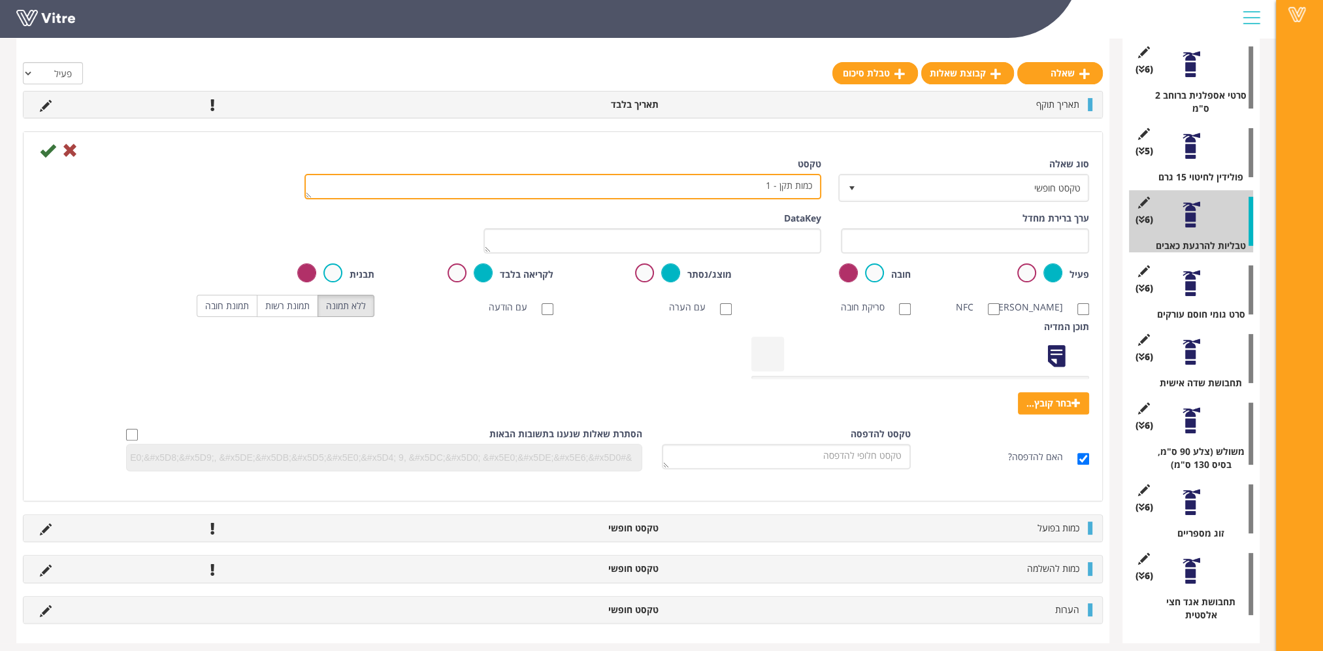
click at [733, 189] on textarea "כמות תקן - 1" at bounding box center [563, 186] width 517 height 25
type textarea "כמות תקן - 7"
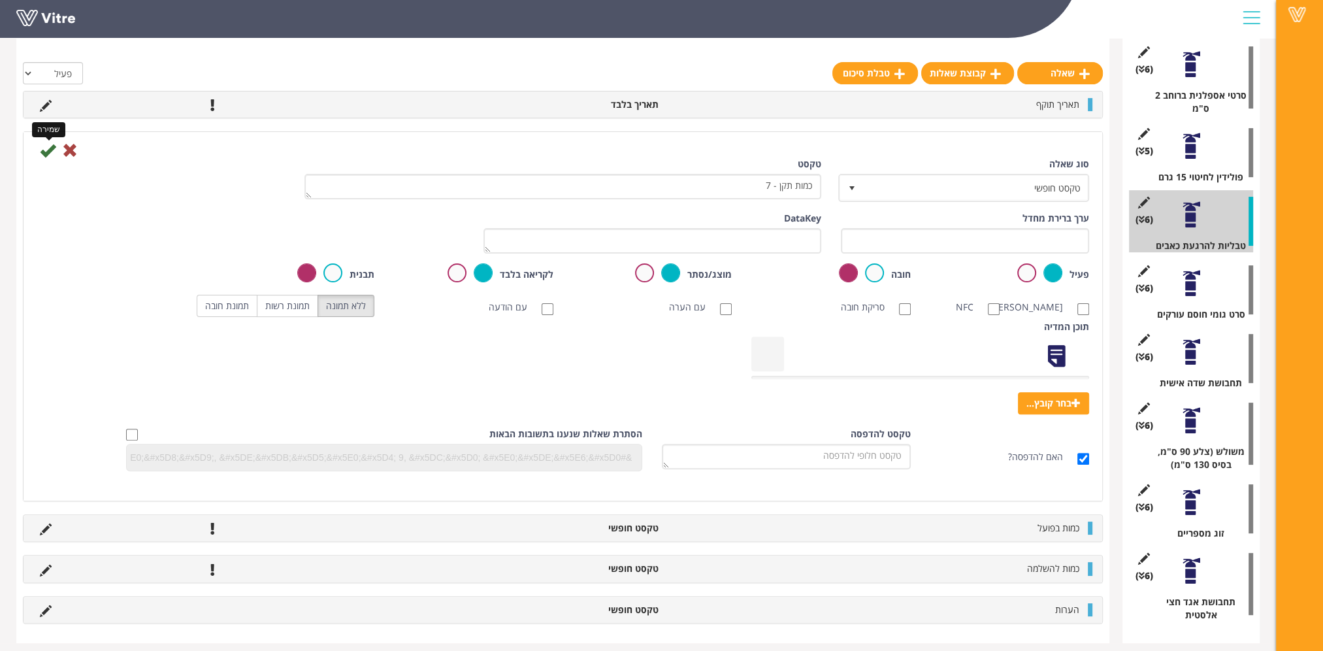
click at [49, 151] on icon at bounding box center [48, 150] width 16 height 16
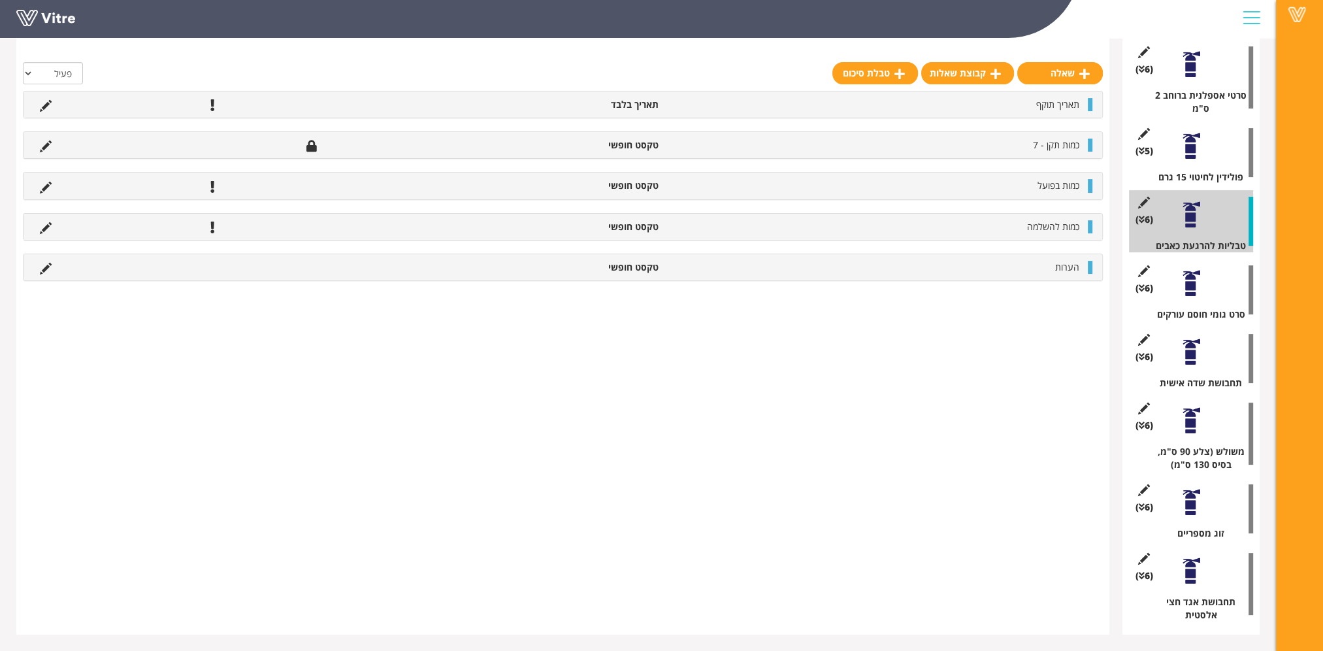
click at [1192, 424] on div at bounding box center [1191, 420] width 29 height 29
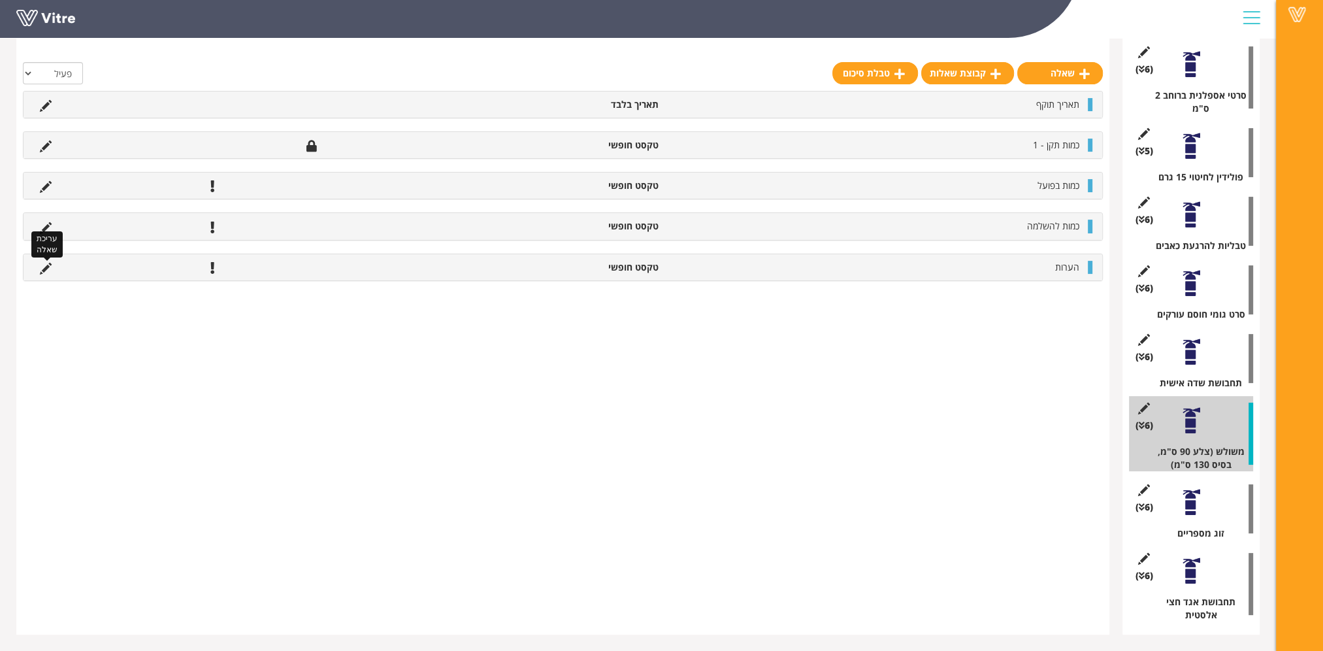
click at [46, 268] on icon at bounding box center [46, 269] width 12 height 12
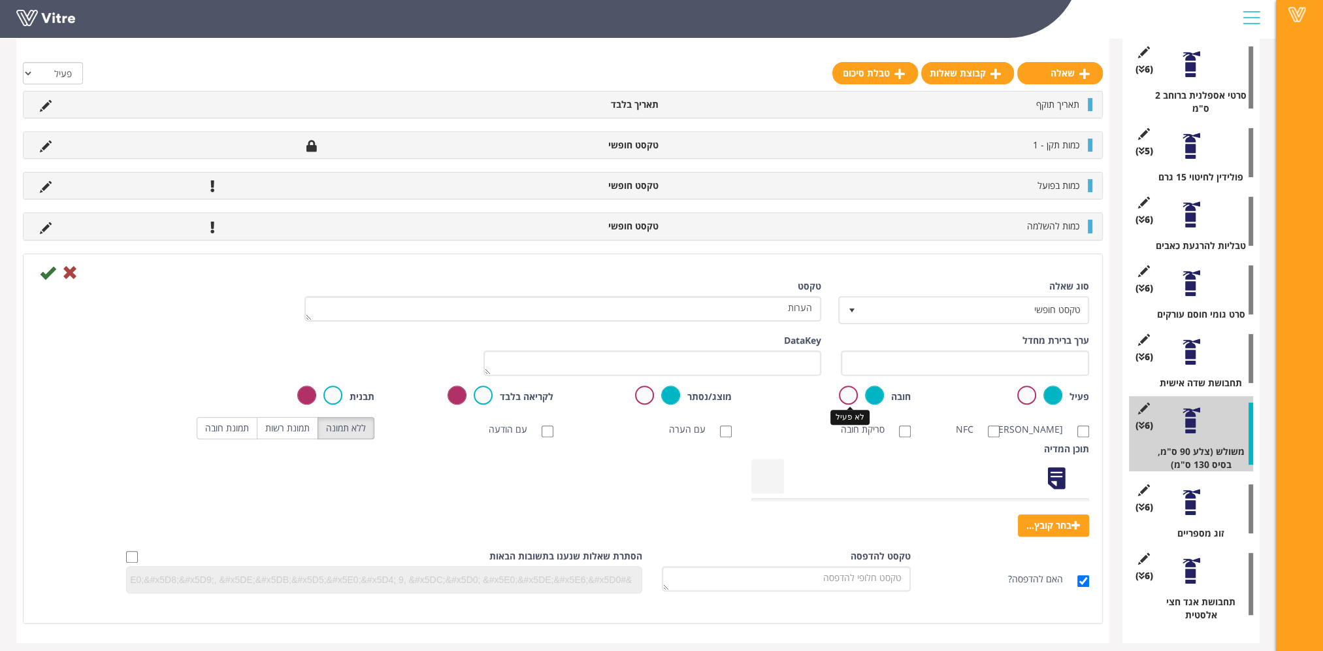
click at [846, 397] on label at bounding box center [848, 395] width 19 height 19
click at [0, 0] on input "radio" at bounding box center [0, 0] width 0 height 0
click at [47, 277] on icon at bounding box center [48, 273] width 16 height 16
